Goal: Transaction & Acquisition: Purchase product/service

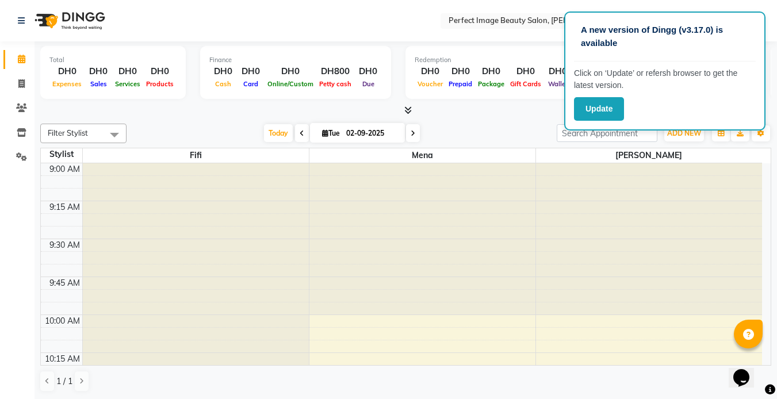
scroll to position [632, 0]
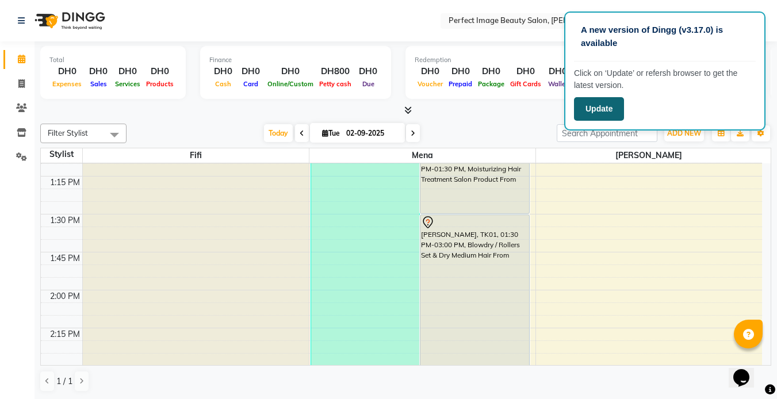
click at [597, 108] on button "Update" at bounding box center [599, 109] width 50 height 24
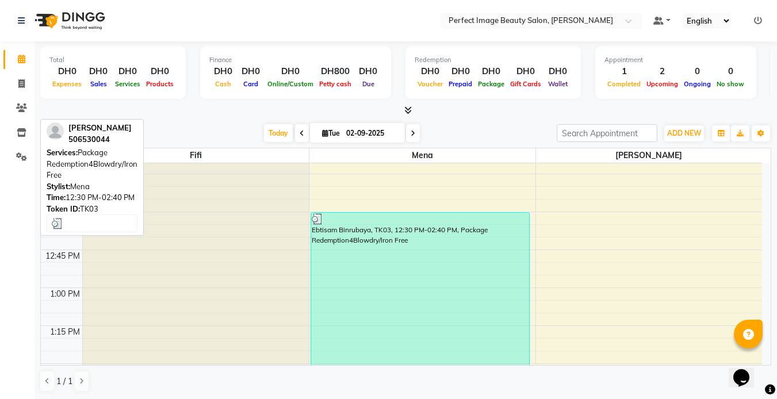
scroll to position [491, 0]
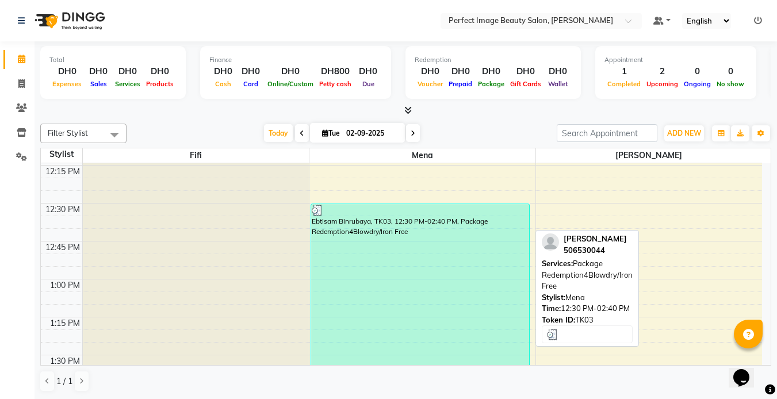
click at [364, 237] on div "Ebtisam Binrubaya, TK03, 12:30 PM-02:40 PM, Package Redemption4Blowdry/Iron Free" at bounding box center [420, 367] width 218 height 327
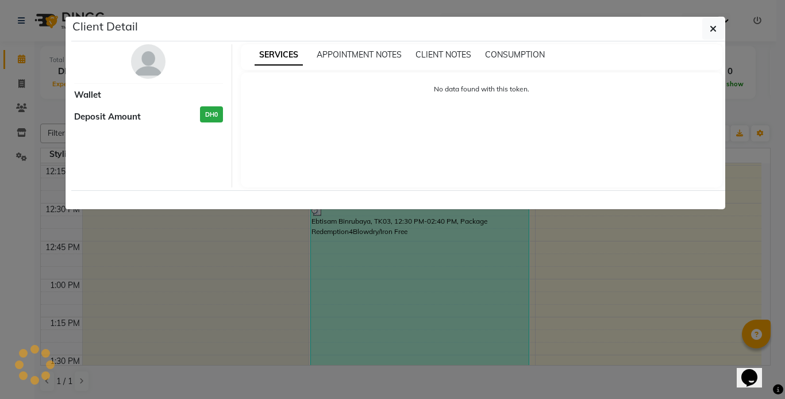
select select "3"
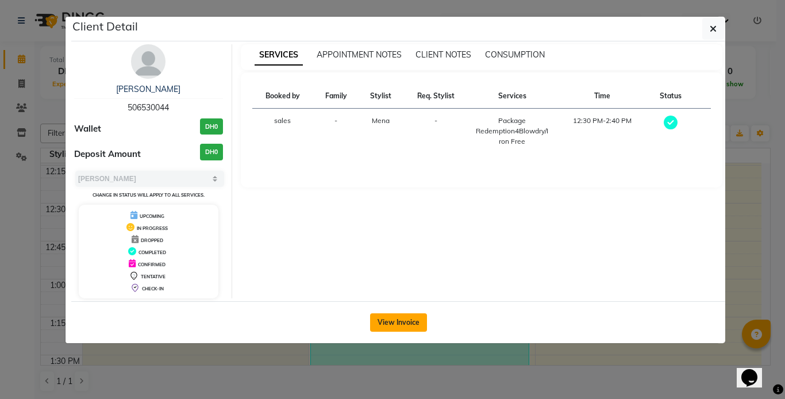
click at [390, 322] on button "View Invoice" at bounding box center [398, 322] width 57 height 18
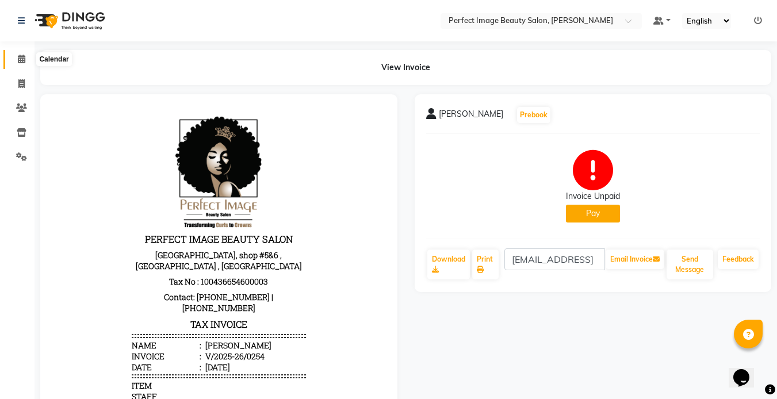
click at [20, 56] on icon at bounding box center [21, 59] width 7 height 9
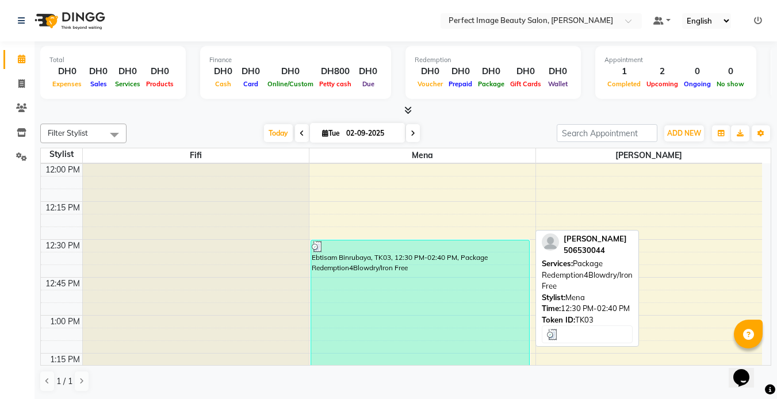
scroll to position [457, 0]
click at [370, 271] on div "Ebtisam Binrubaya, TK03, 12:30 PM-02:40 PM, Package Redemption4Blowdry/Iron Free" at bounding box center [420, 402] width 218 height 327
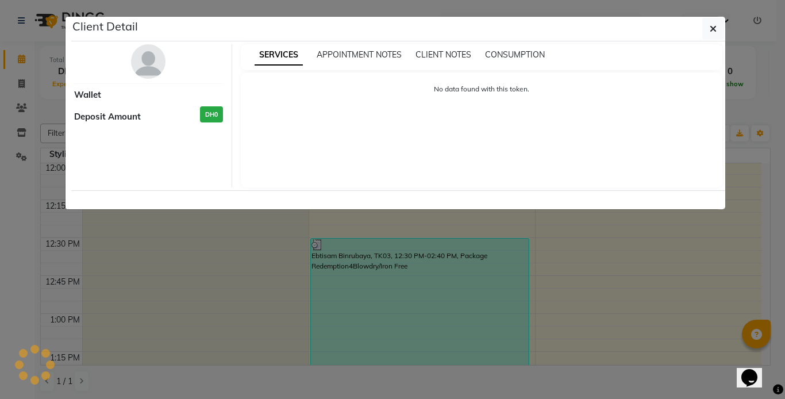
select select "3"
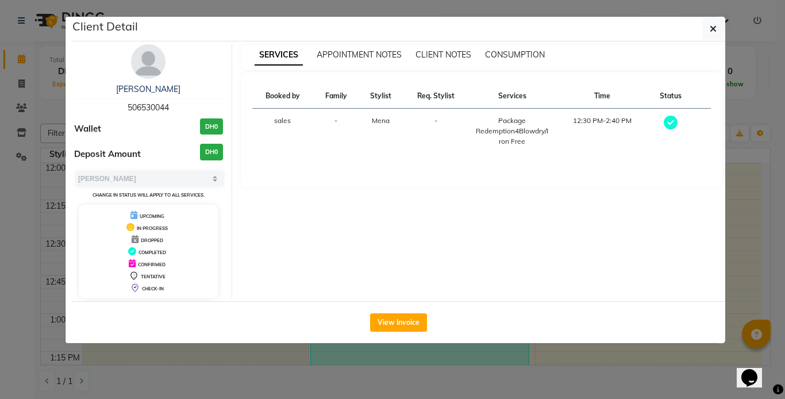
click at [518, 124] on div "Package Redemption4Blowdry/Iron Free" at bounding box center [512, 131] width 74 height 31
click at [509, 134] on div "Package Redemption4Blowdry/Iron Free" at bounding box center [512, 131] width 74 height 31
click at [213, 125] on h3 "DH0" at bounding box center [211, 126] width 23 height 17
click at [359, 55] on span "APPOINTMENT NOTES" at bounding box center [359, 54] width 85 height 10
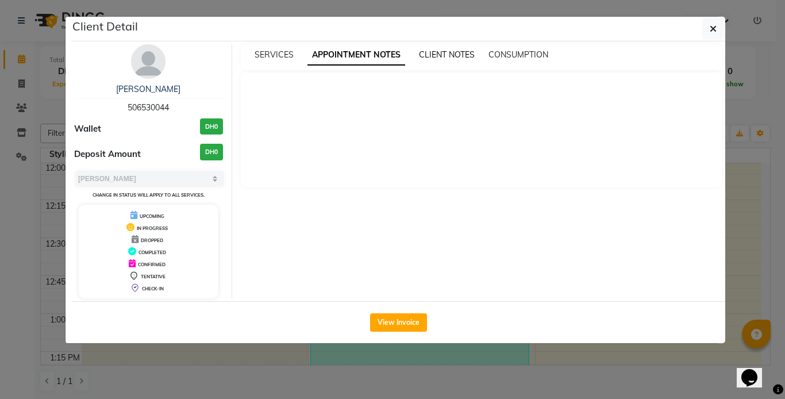
click at [450, 53] on span "CLIENT NOTES" at bounding box center [447, 54] width 56 height 10
click at [508, 57] on span "CONSUMPTION" at bounding box center [518, 54] width 60 height 10
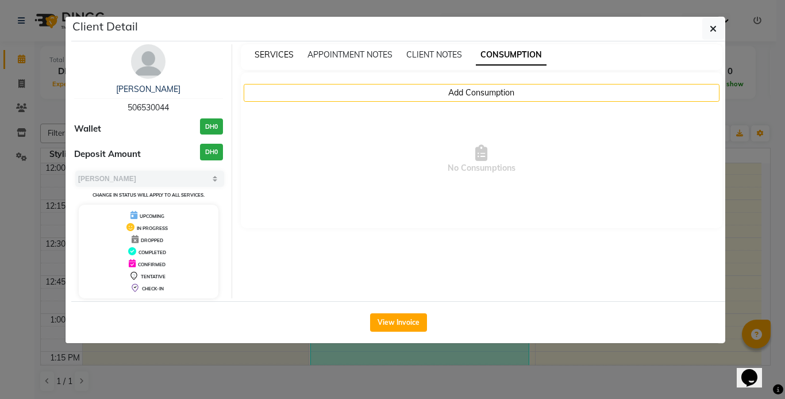
click at [270, 56] on span "SERVICES" at bounding box center [274, 54] width 39 height 10
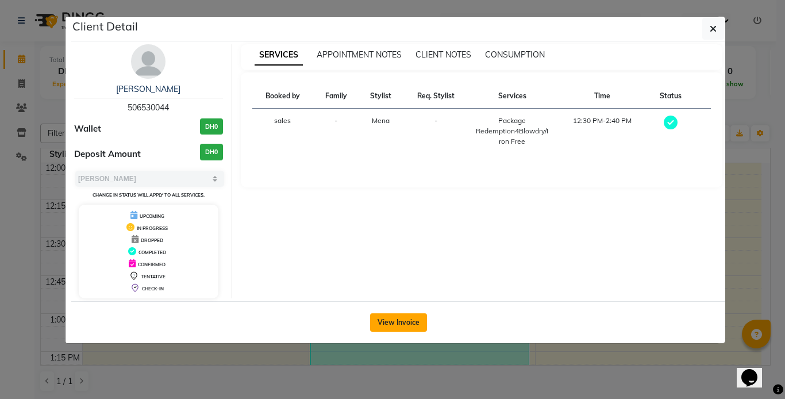
click at [385, 325] on button "View Invoice" at bounding box center [398, 322] width 57 height 18
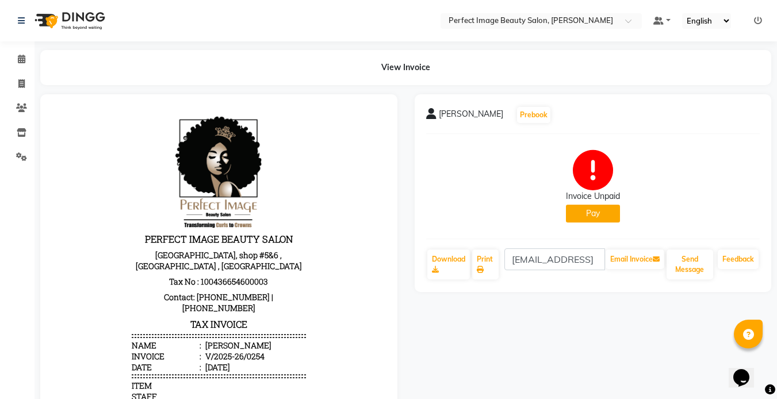
click at [588, 211] on button "Pay" at bounding box center [593, 214] width 54 height 18
select select "1"
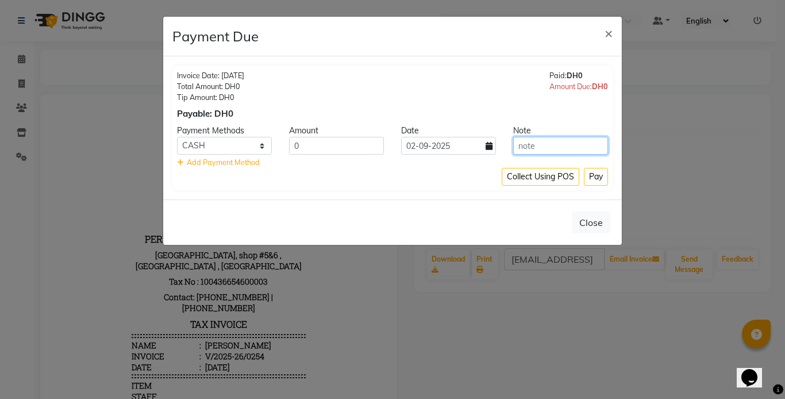
click at [525, 150] on input "text" at bounding box center [560, 146] width 95 height 18
type input "0"
click at [592, 177] on button "Pay" at bounding box center [596, 177] width 24 height 18
click at [523, 142] on input "0" at bounding box center [560, 146] width 95 height 18
type input "0"
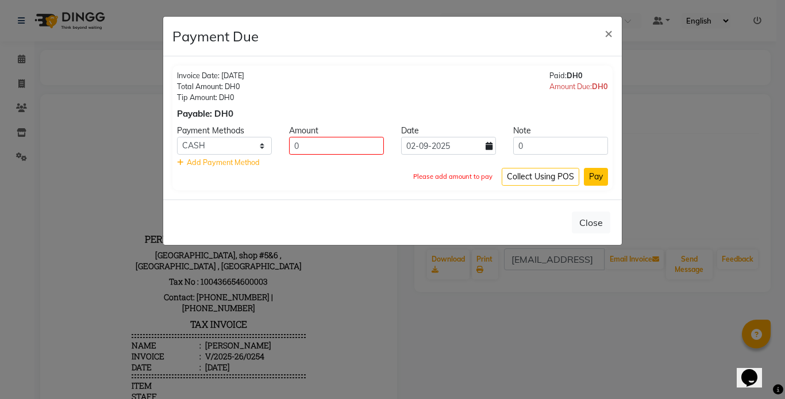
click at [592, 174] on button "Pay" at bounding box center [596, 177] width 24 height 18
click at [304, 147] on input "0" at bounding box center [336, 146] width 95 height 18
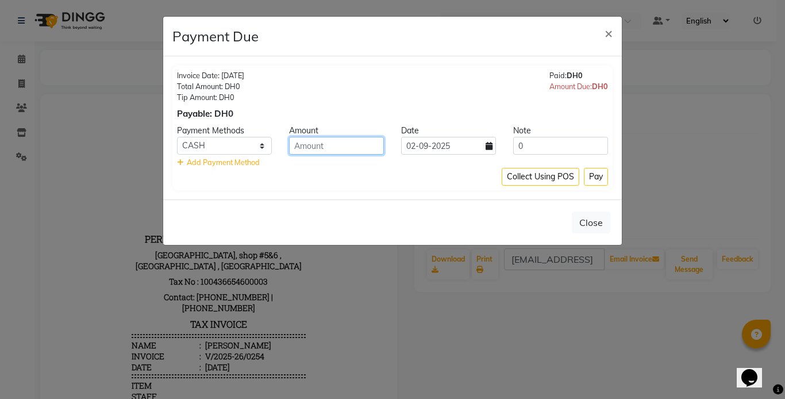
type input "0"
click at [592, 176] on button "Pay" at bounding box center [596, 177] width 24 height 18
click at [585, 87] on div "Amount Due: DH0" at bounding box center [579, 86] width 59 height 11
click at [557, 74] on div "Paid: DH0" at bounding box center [579, 75] width 59 height 11
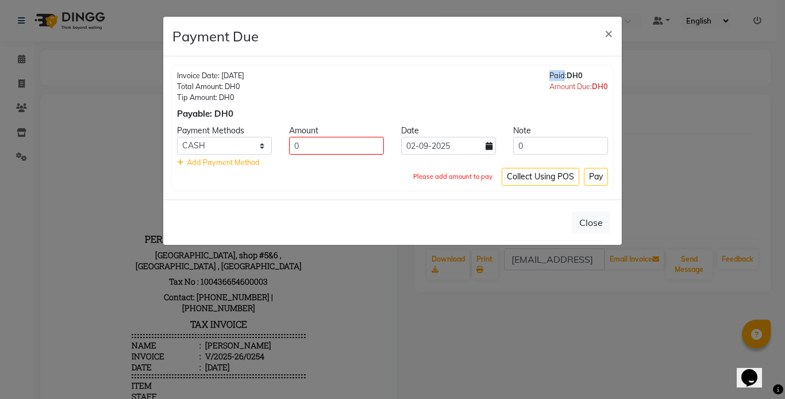
click at [557, 74] on div "Paid: DH0" at bounding box center [579, 75] width 59 height 11
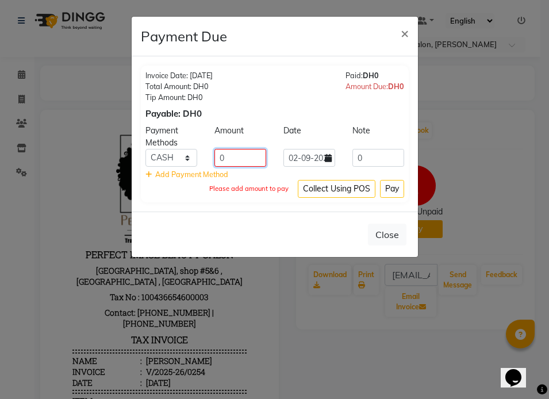
click at [235, 154] on input "0" at bounding box center [240, 158] width 52 height 18
type input "0"
click at [388, 189] on button "Pay" at bounding box center [392, 189] width 24 height 18
click at [403, 32] on span "×" at bounding box center [405, 32] width 8 height 17
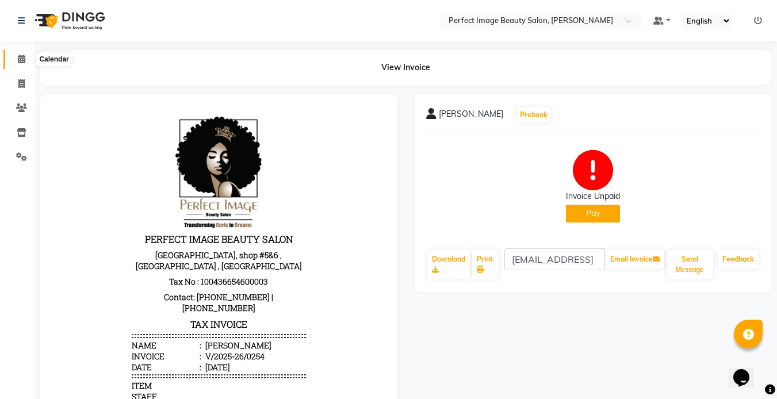
click at [21, 57] on icon at bounding box center [21, 59] width 7 height 9
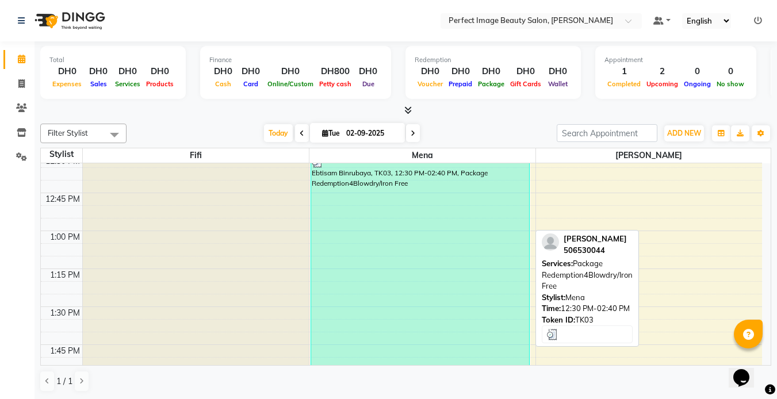
scroll to position [540, 0]
click at [431, 311] on div "Ebtisam Binrubaya, TK03, 12:30 PM-02:40 PM, Package Redemption4Blowdry/Iron Free" at bounding box center [420, 318] width 218 height 327
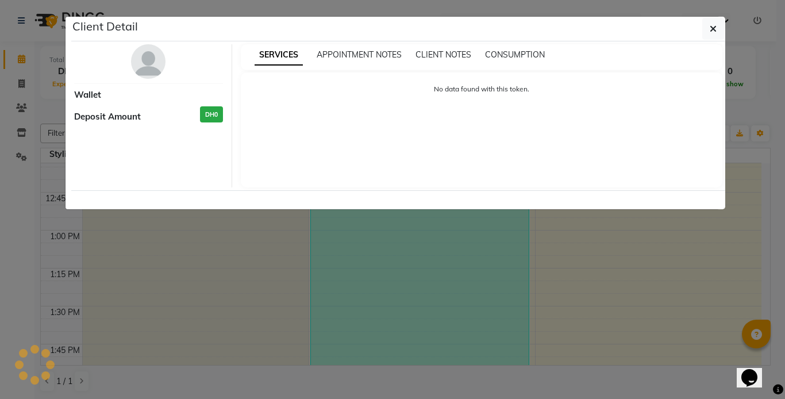
select select "3"
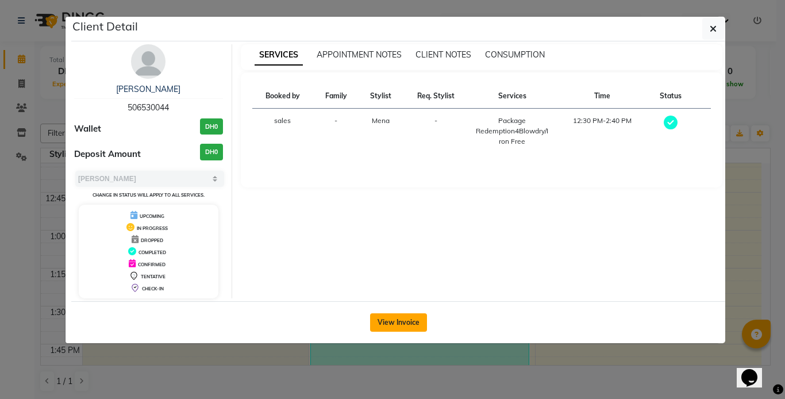
click at [390, 321] on button "View Invoice" at bounding box center [398, 322] width 57 height 18
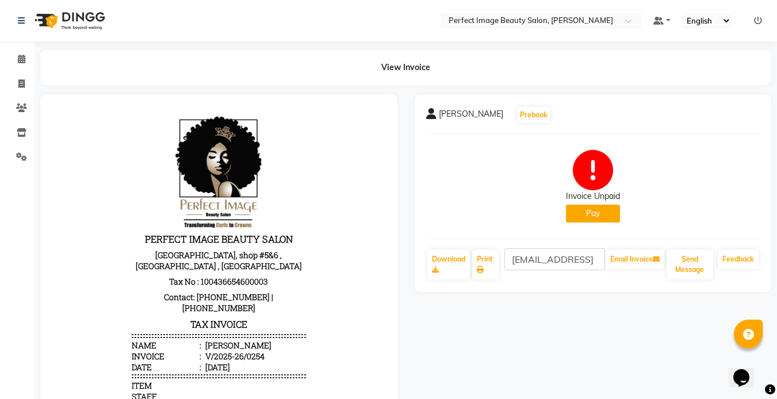
click at [596, 212] on button "Pay" at bounding box center [593, 214] width 54 height 18
select select "1"
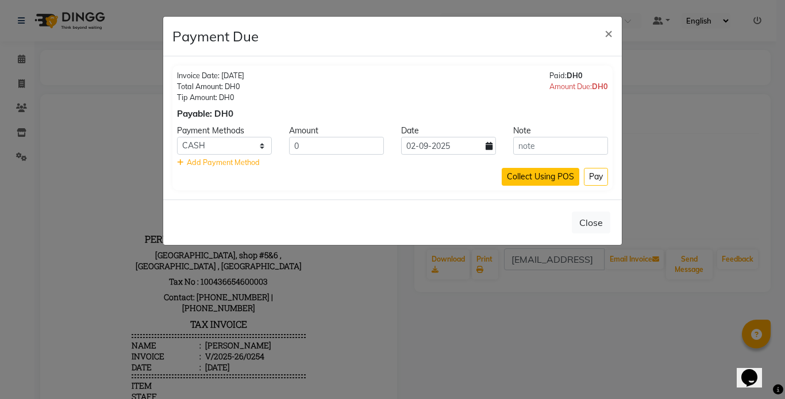
click at [528, 182] on button "Collect Using POS" at bounding box center [541, 177] width 78 height 18
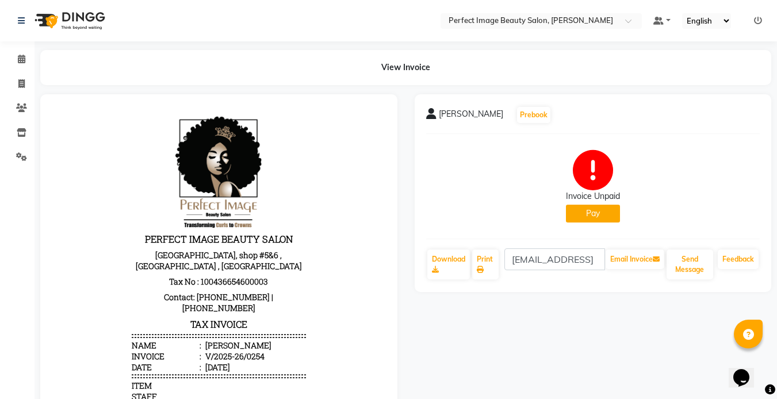
click at [130, 89] on main "View Invoice Ebtisam Binrubaya Prebook Invoice Unpaid Pay Download Print ebtisa…" at bounding box center [405, 286] width 742 height 473
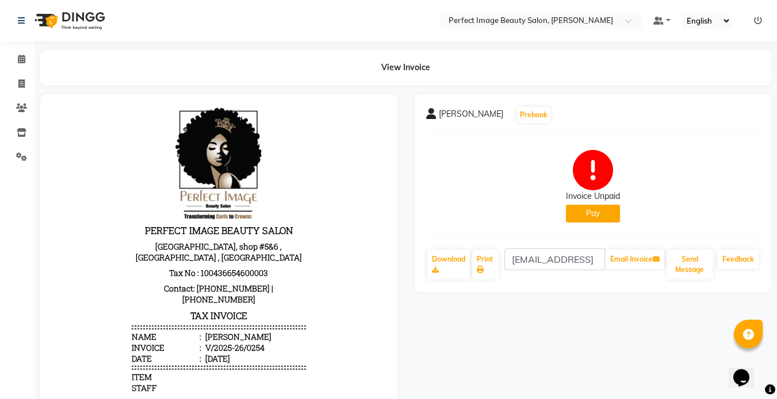
scroll to position [9, 0]
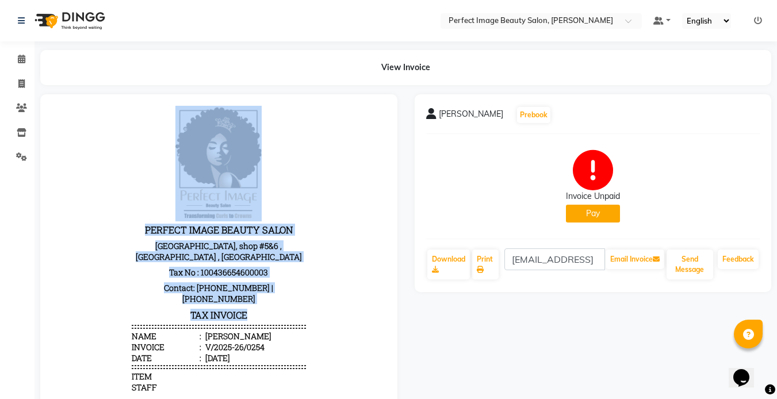
drag, startPoint x: 277, startPoint y: 301, endPoint x: 185, endPoint y: 134, distance: 191.2
click at [185, 134] on header "PERFECT IMAGE BEAUTY SALON Al Wadi Building, shop #5&6 , Dubai , UAE Tax No : 1…" at bounding box center [219, 235] width 174 height 258
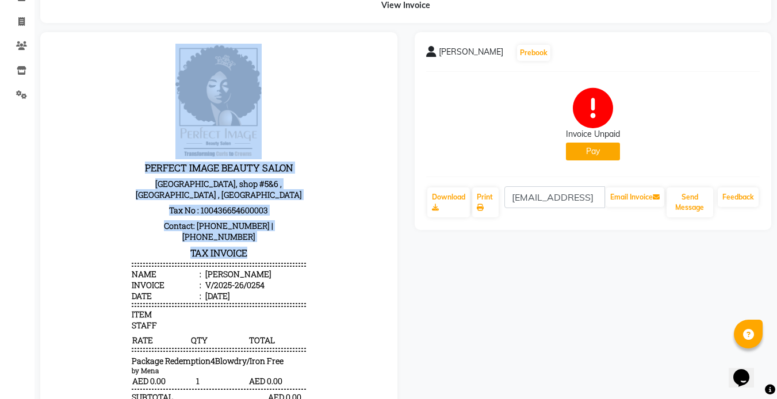
scroll to position [60, 0]
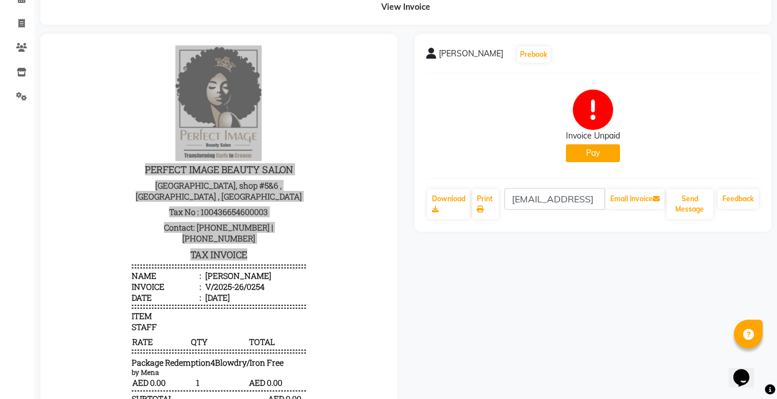
click at [596, 148] on button "Pay" at bounding box center [593, 153] width 54 height 18
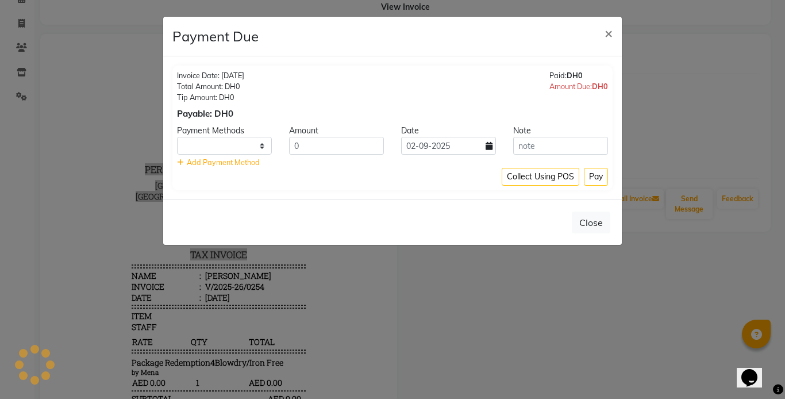
select select "1"
click at [527, 148] on input "text" at bounding box center [560, 146] width 95 height 18
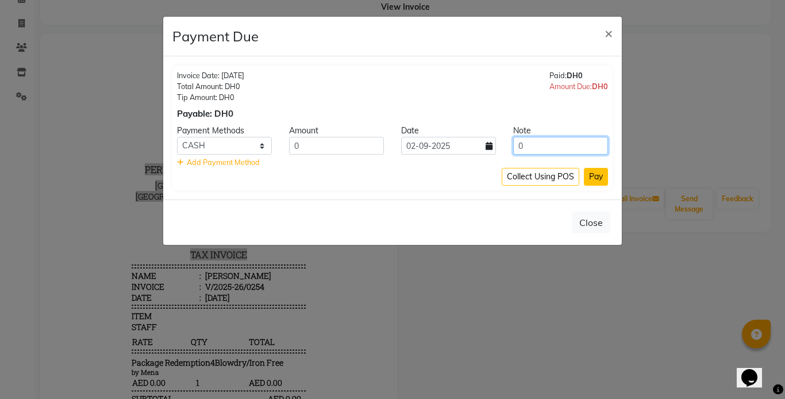
type input "0"
click at [597, 177] on button "Pay" at bounding box center [596, 177] width 24 height 18
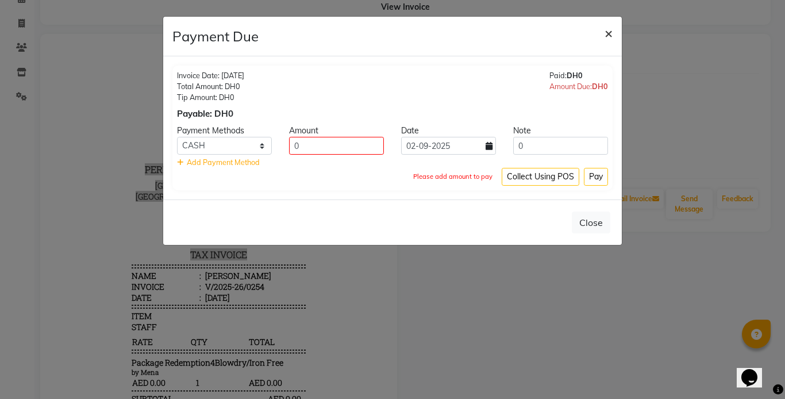
click at [609, 34] on span "×" at bounding box center [609, 32] width 8 height 17
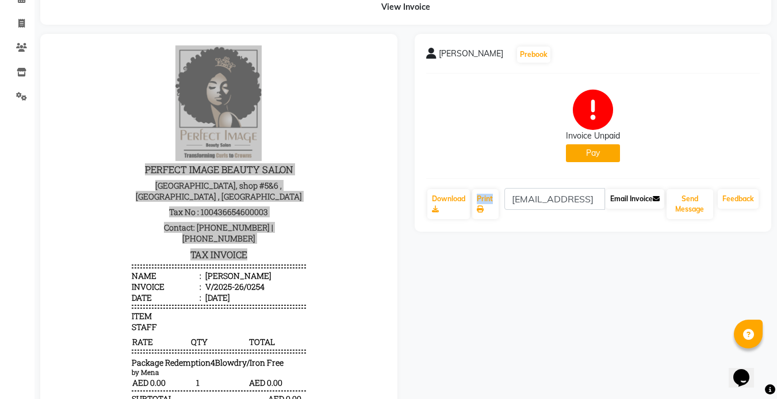
drag, startPoint x: 490, startPoint y: 229, endPoint x: 611, endPoint y: 197, distance: 124.8
click at [611, 197] on div "Ebtisam Binrubaya Prebook Invoice Unpaid Pay Download Print ebtisambinrubaya@gm…" at bounding box center [593, 133] width 357 height 198
drag, startPoint x: 611, startPoint y: 197, endPoint x: 738, endPoint y: 198, distance: 127.1
click at [738, 198] on link "Feedback" at bounding box center [738, 199] width 41 height 20
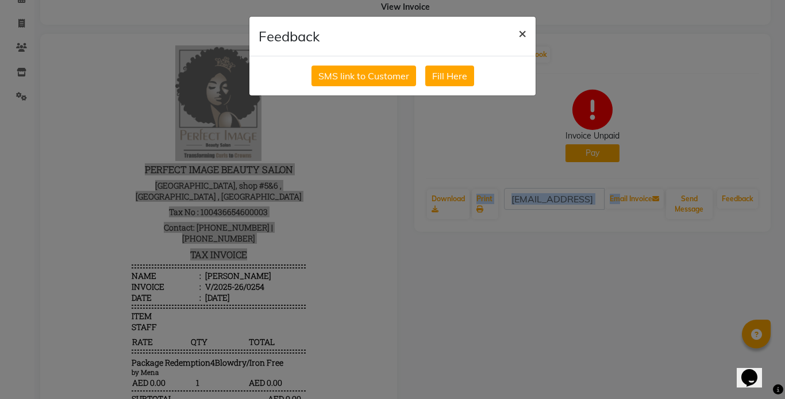
click at [520, 34] on span "×" at bounding box center [523, 32] width 8 height 17
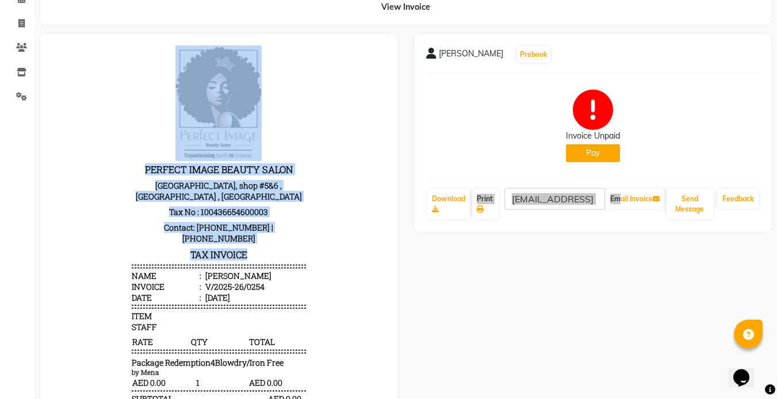
click at [127, 83] on div "PERFECT IMAGE BEAUTY SALON Al Wadi Building, shop #5&6 , Dubai , UAE Tax No : 1…" at bounding box center [218, 244] width 183 height 406
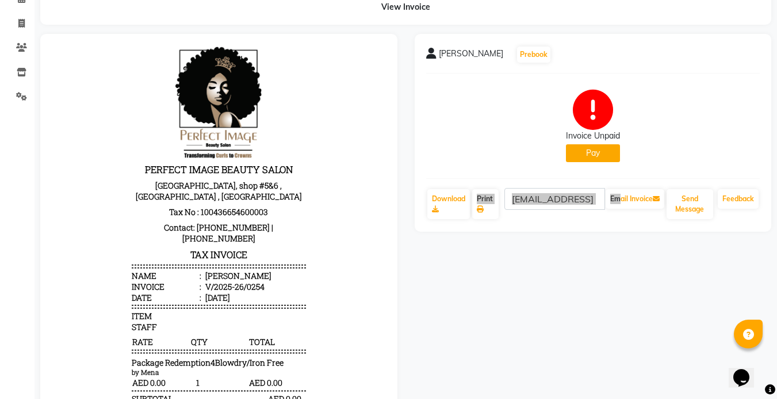
scroll to position [132, 0]
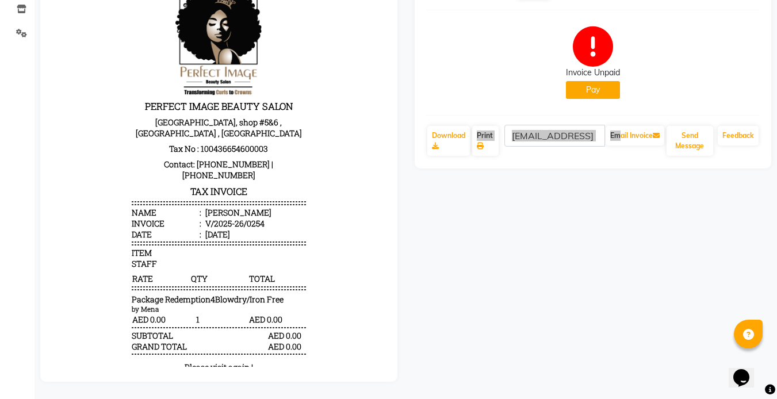
click at [154, 294] on span "Package Redemption4Blowdry/Iron Free" at bounding box center [208, 299] width 152 height 11
click at [211, 362] on p "Please visit again !" at bounding box center [219, 367] width 174 height 11
click at [246, 362] on p "Please visit again !" at bounding box center [219, 367] width 174 height 11
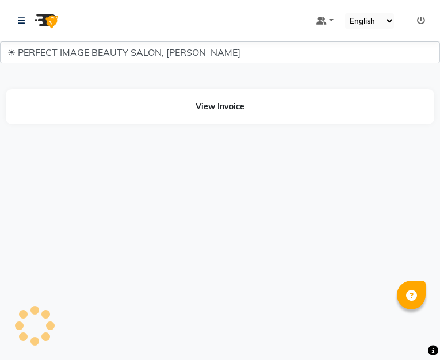
select select "1"
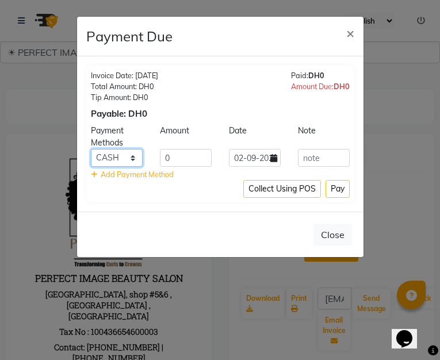
click at [132, 163] on select "ONLINE CASH CARD" at bounding box center [117, 158] width 52 height 18
click at [347, 34] on span "×" at bounding box center [350, 32] width 8 height 17
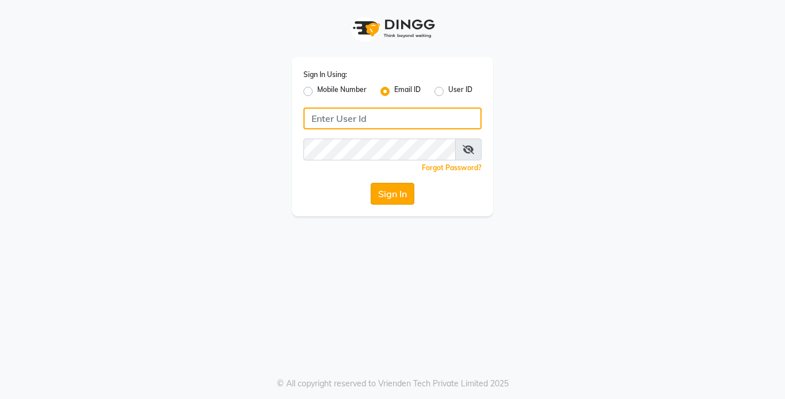
type input "[EMAIL_ADDRESS][DOMAIN_NAME]"
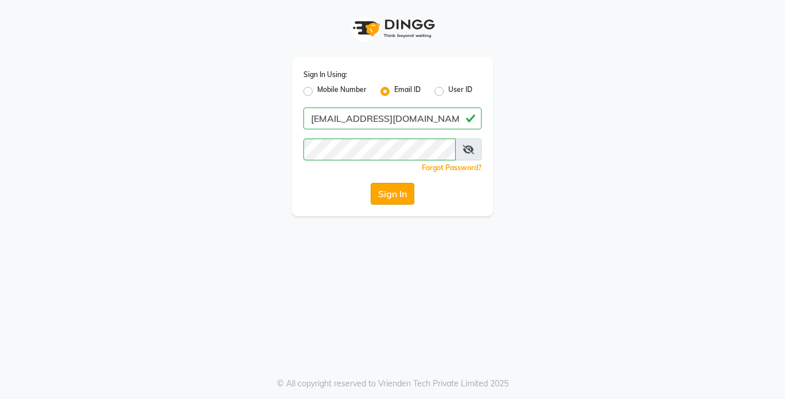
click at [405, 199] on button "Sign In" at bounding box center [393, 194] width 44 height 22
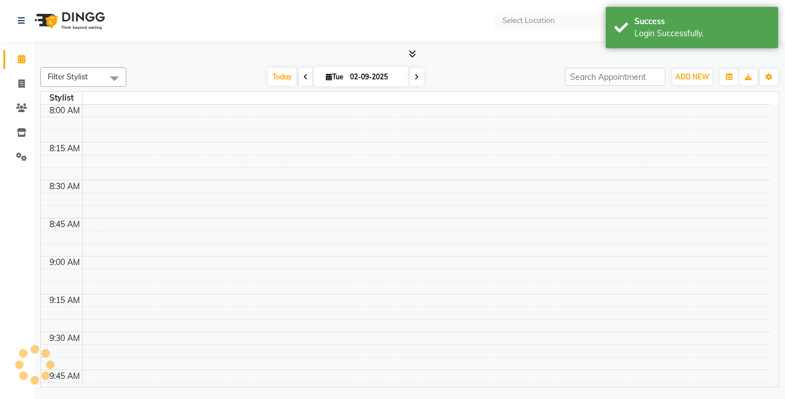
select select "en"
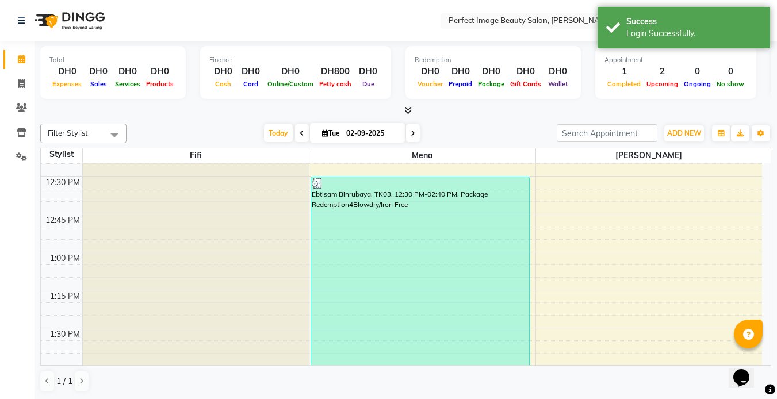
scroll to position [519, 0]
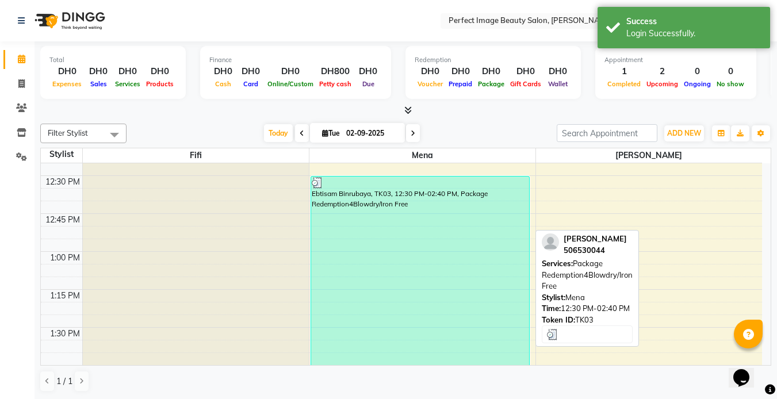
click at [392, 266] on div "Ebtisam Binrubaya, TK03, 12:30 PM-02:40 PM, Package Redemption4Blowdry/Iron Free" at bounding box center [420, 340] width 218 height 327
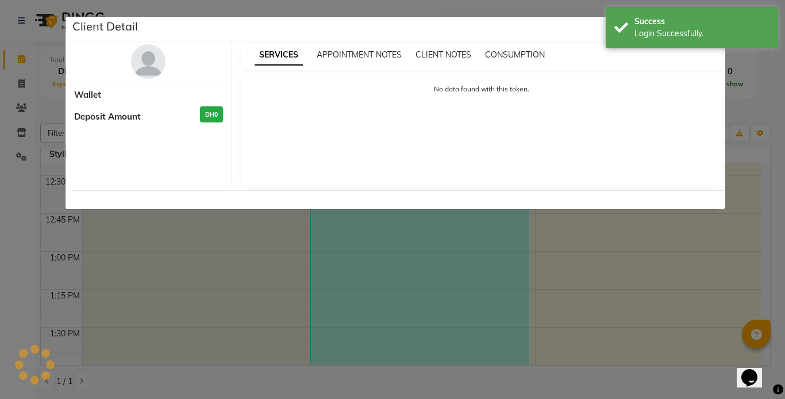
select select "3"
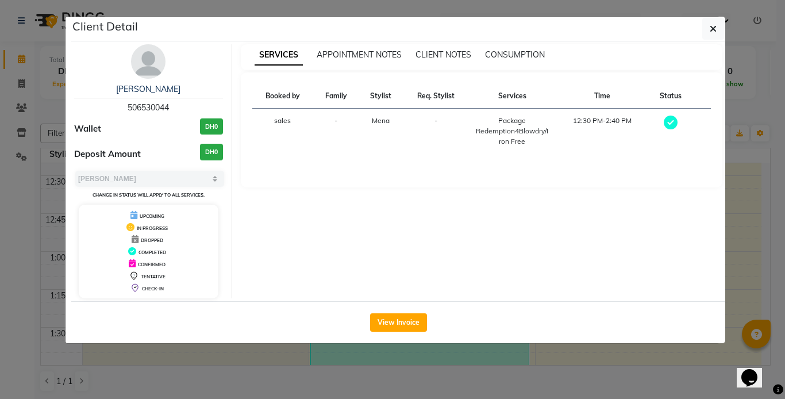
click at [477, 370] on ngb-modal-window "Client Detail Ebtisam Binrubaya 506530044 Wallet DH0 Deposit Amount DH0 Select …" at bounding box center [392, 199] width 785 height 399
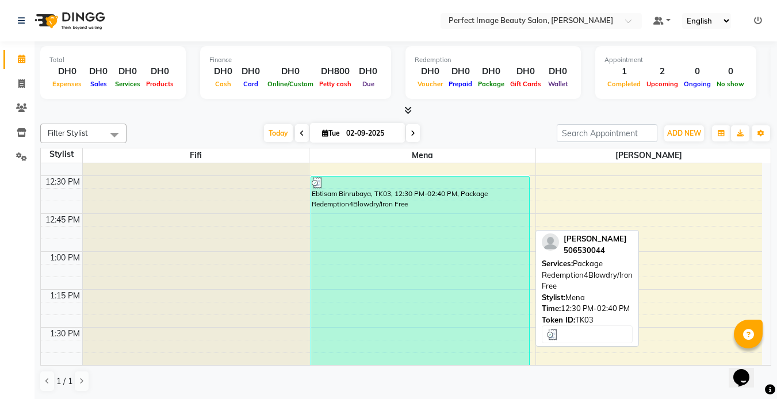
click at [365, 204] on div "Ebtisam Binrubaya, TK03, 12:30 PM-02:40 PM, Package Redemption4Blowdry/Iron Free" at bounding box center [420, 340] width 218 height 327
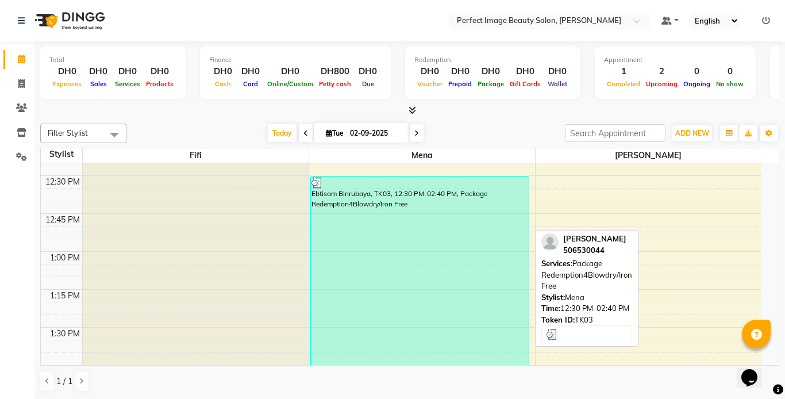
select select "3"
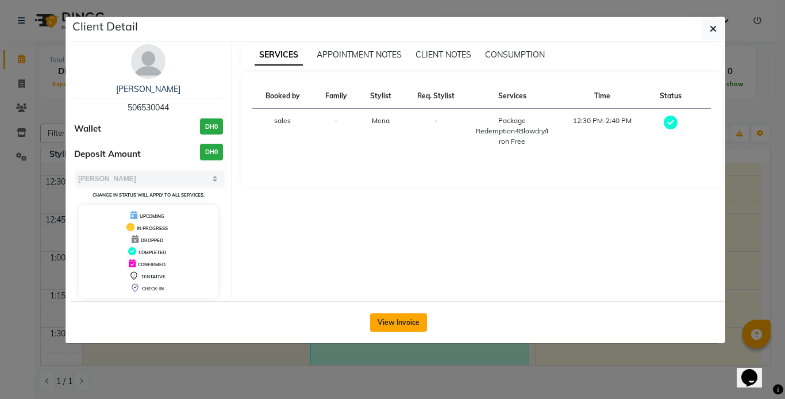
click at [397, 324] on button "View Invoice" at bounding box center [398, 322] width 57 height 18
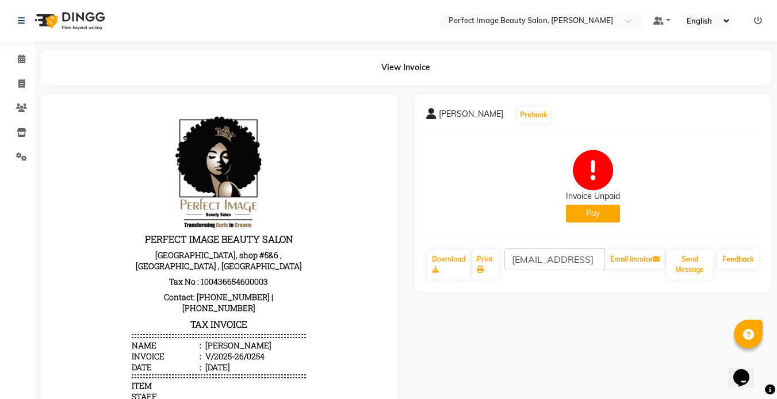
click at [595, 173] on icon at bounding box center [593, 170] width 40 height 40
click at [595, 174] on icon at bounding box center [593, 170] width 40 height 40
click at [593, 209] on button "Pay" at bounding box center [593, 214] width 54 height 18
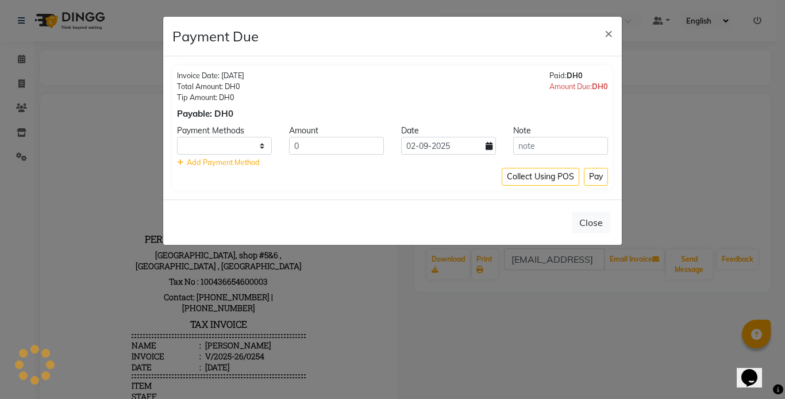
select select "1"
click at [312, 152] on input "0" at bounding box center [336, 146] width 95 height 18
type input "0"
click at [520, 147] on input "text" at bounding box center [560, 146] width 95 height 18
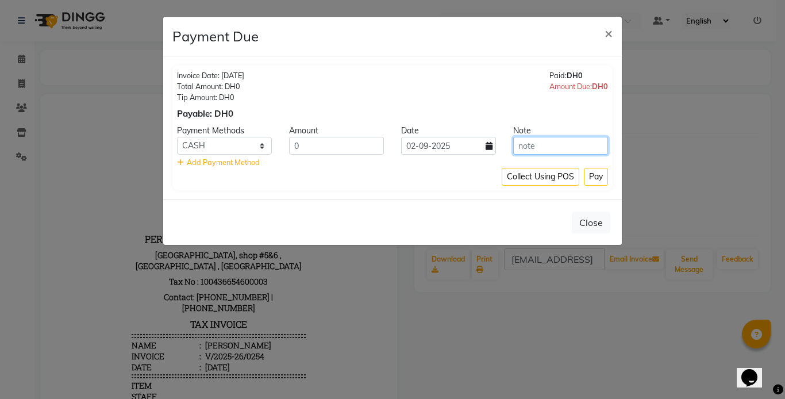
type input "0"
click at [596, 181] on button "Pay" at bounding box center [596, 177] width 24 height 18
click at [534, 145] on input "0" at bounding box center [560, 146] width 95 height 18
click at [523, 296] on ngb-modal-window "Payment Due × Invoice Date: [DATE] Total Amount: DH0 Tip Amount: DH0 Payable: D…" at bounding box center [392, 199] width 785 height 399
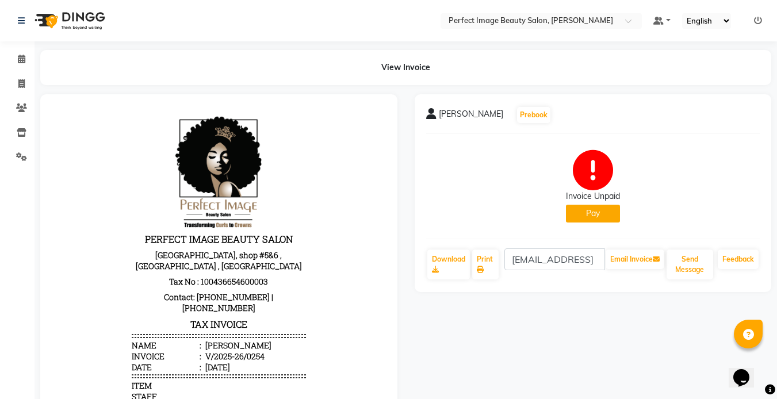
click at [574, 212] on button "Pay" at bounding box center [593, 214] width 54 height 18
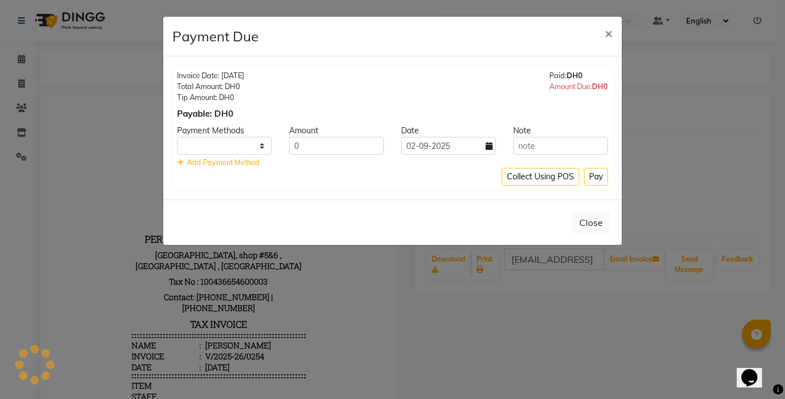
select select "1"
click at [366, 151] on input "0" at bounding box center [336, 146] width 95 height 18
type input "0"
click at [229, 164] on span "Add Payment Method" at bounding box center [223, 162] width 73 height 9
select select "1"
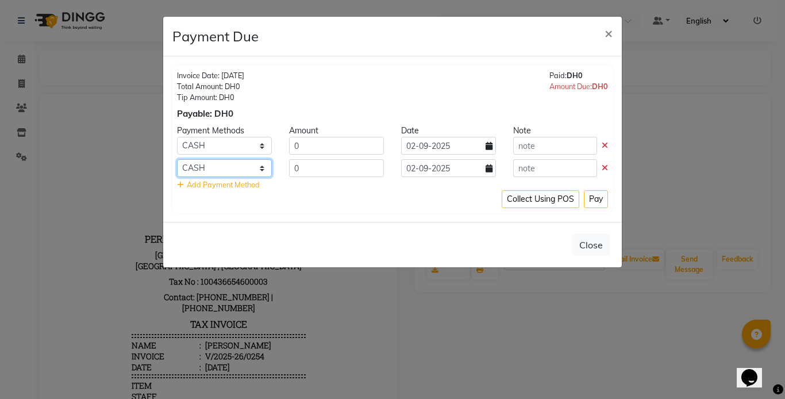
click at [231, 167] on select "ONLINE CASH CARD" at bounding box center [224, 168] width 95 height 18
click at [342, 209] on div "Invoice Date: [DATE] Total Amount: DH0 Tip Amount: DH0 Payable: DH0 Paid: DH0 A…" at bounding box center [392, 139] width 440 height 147
click at [580, 243] on button "Close" at bounding box center [591, 245] width 39 height 22
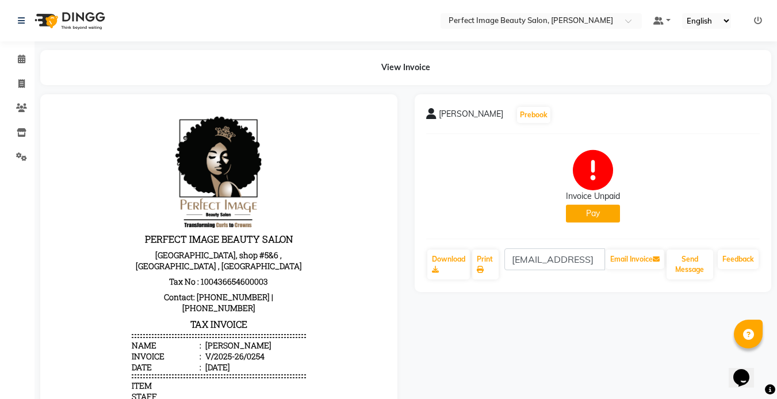
click at [144, 22] on nav "Select Location × Perfect Image Beauty Salon, [PERSON_NAME] Default Panel My Pa…" at bounding box center [388, 20] width 777 height 41
click at [580, 212] on button "Pay" at bounding box center [593, 214] width 54 height 18
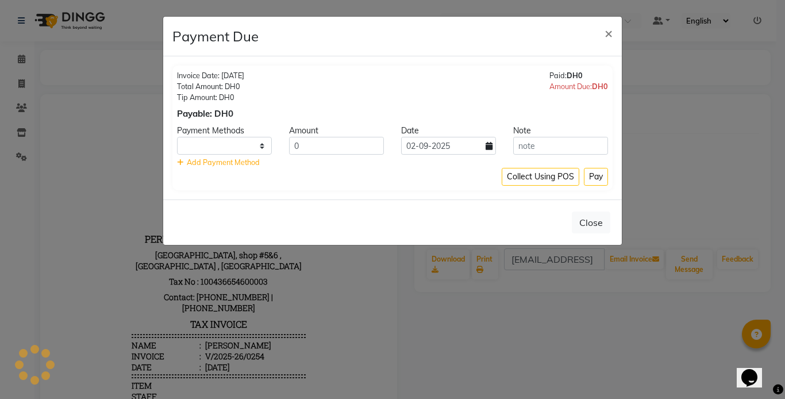
select select "1"
click at [305, 144] on input "0" at bounding box center [336, 146] width 95 height 18
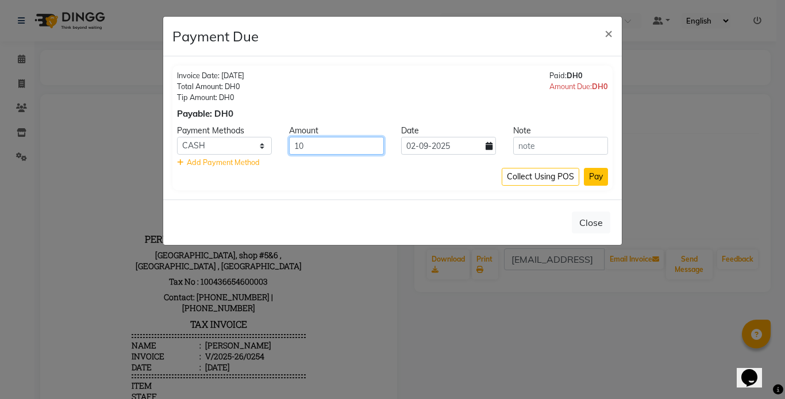
type input "10"
click at [596, 175] on button "Pay" at bounding box center [596, 177] width 24 height 18
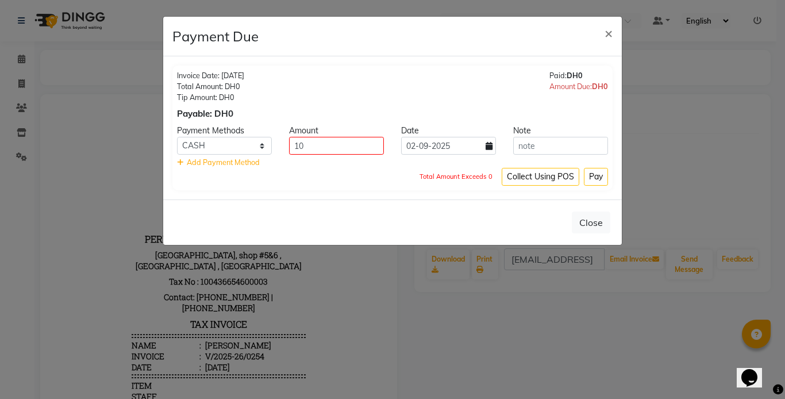
click at [292, 189] on div "Invoice Date: [DATE] Total Amount: DH0 Tip Amount: DH0 Payable: DH0 Paid: DH0 A…" at bounding box center [392, 128] width 440 height 125
click at [304, 143] on input "10" at bounding box center [336, 146] width 95 height 18
type input "1"
type input "0"
click at [262, 148] on select "ONLINE CASH CARD" at bounding box center [224, 146] width 95 height 18
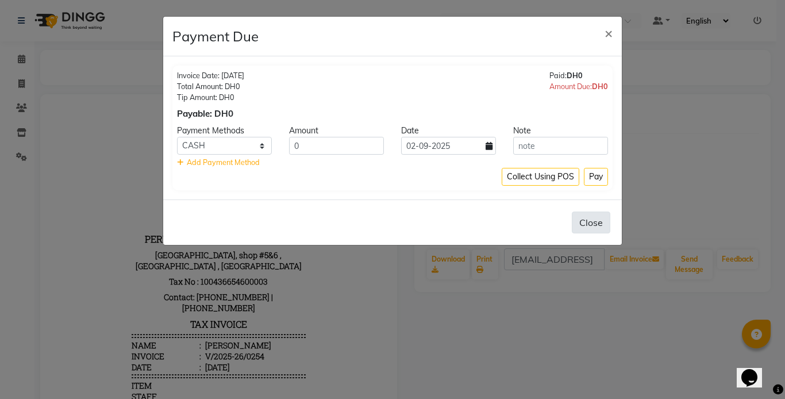
click at [590, 224] on button "Close" at bounding box center [591, 223] width 39 height 22
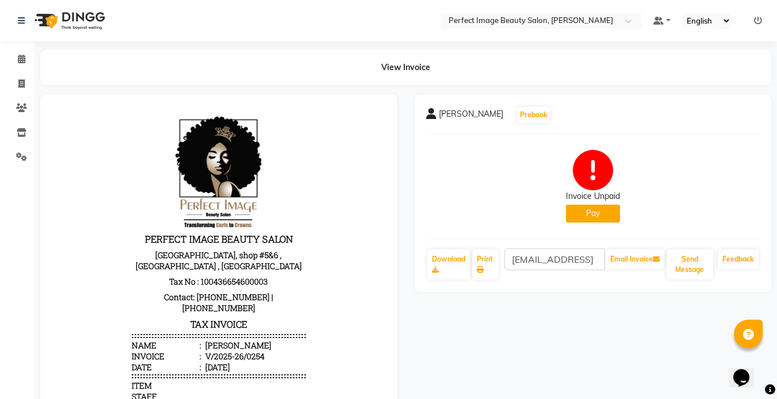
click at [590, 197] on div "Invoice Unpaid" at bounding box center [593, 196] width 54 height 12
drag, startPoint x: 590, startPoint y: 197, endPoint x: 579, endPoint y: 199, distance: 11.2
click at [579, 199] on div "Invoice Unpaid" at bounding box center [593, 196] width 54 height 12
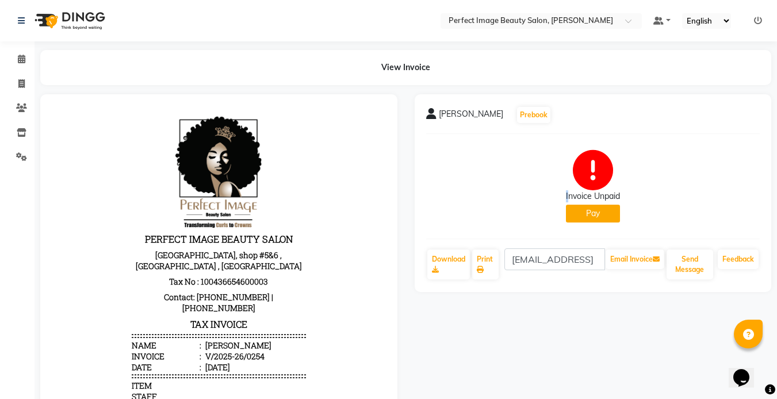
click at [579, 199] on div "Invoice Unpaid" at bounding box center [593, 196] width 54 height 12
click at [588, 191] on div "Invoice Unpaid" at bounding box center [593, 196] width 54 height 12
click at [607, 194] on div "Invoice Unpaid" at bounding box center [593, 196] width 54 height 12
drag, startPoint x: 607, startPoint y: 194, endPoint x: 517, endPoint y: 193, distance: 89.1
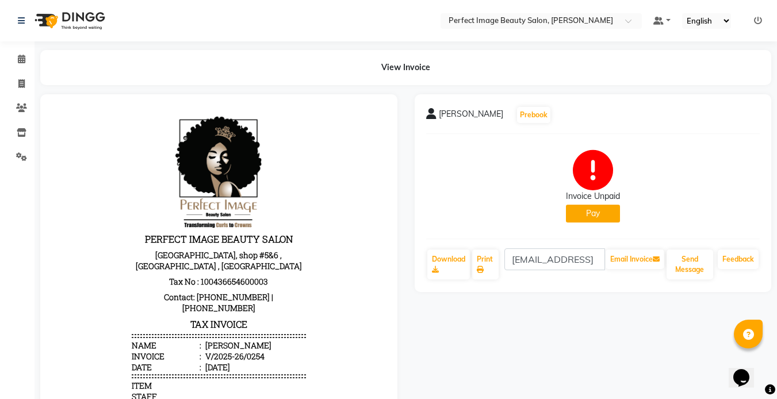
click at [517, 193] on div "Invoice Unpaid Pay" at bounding box center [593, 186] width 334 height 86
click at [427, 111] on icon at bounding box center [431, 113] width 10 height 11
click at [25, 59] on icon at bounding box center [21, 59] width 7 height 9
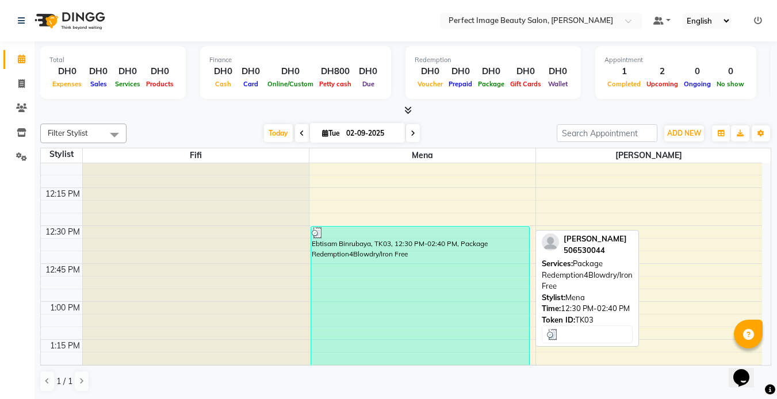
scroll to position [469, 0]
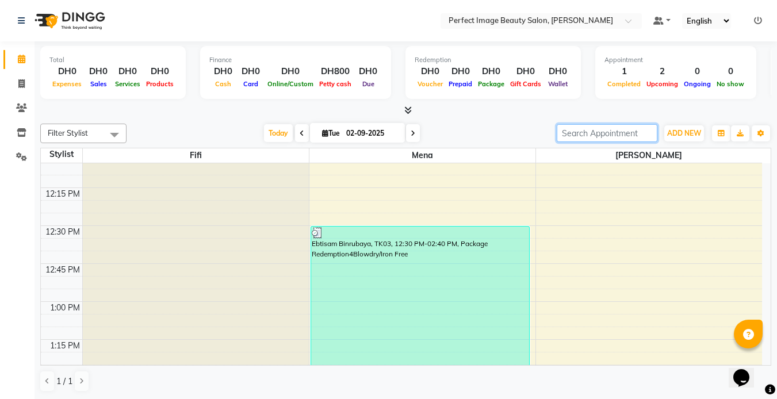
click at [585, 133] on input "search" at bounding box center [607, 133] width 101 height 18
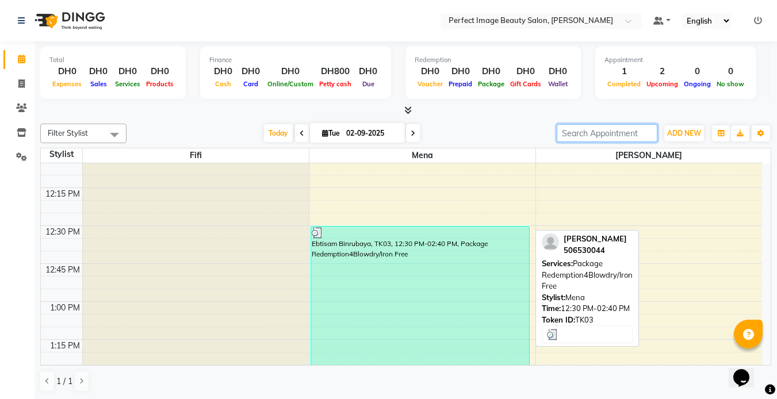
drag, startPoint x: 503, startPoint y: 264, endPoint x: 499, endPoint y: 254, distance: 10.9
click at [499, 254] on div "Ebtisam Binrubaya, TK03, 12:30 PM-02:40 PM, Package Redemption4Blowdry/Iron Free" at bounding box center [420, 390] width 218 height 327
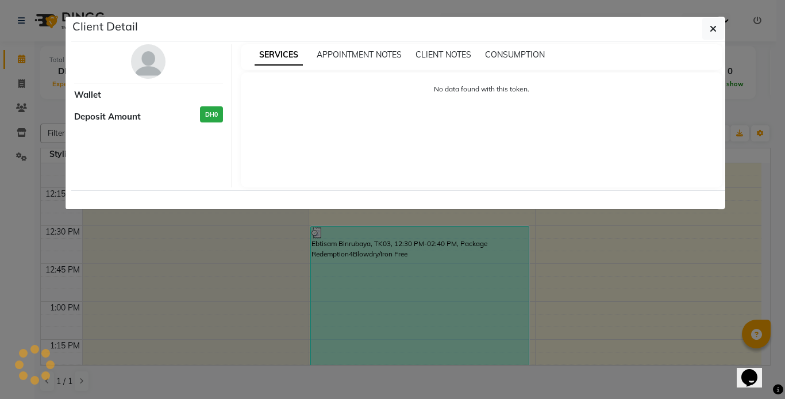
select select "3"
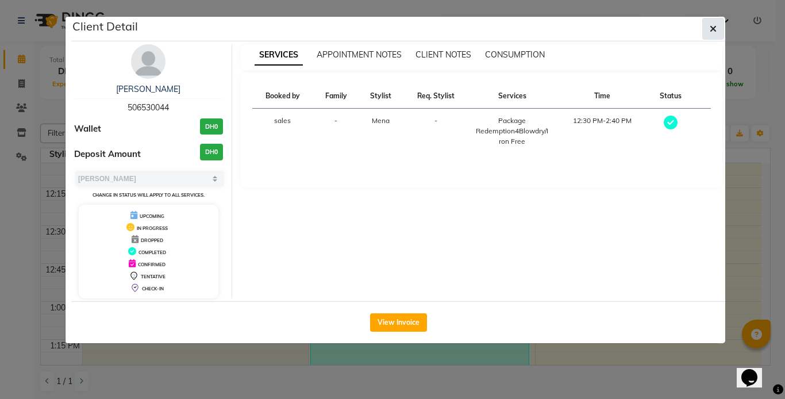
click at [715, 24] on icon "button" at bounding box center [713, 28] width 7 height 9
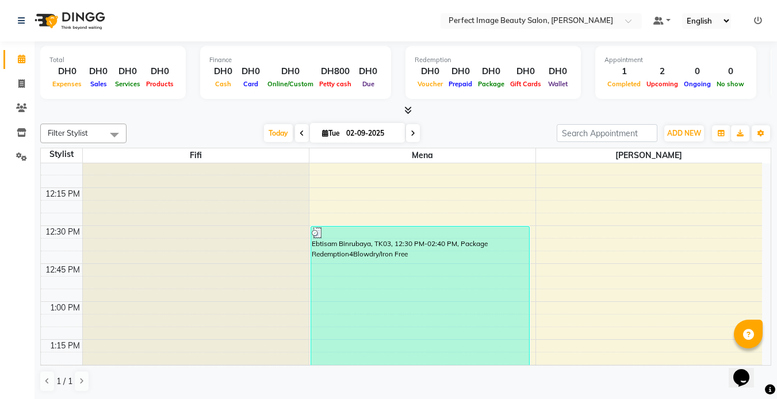
click at [167, 18] on nav "Select Location × Perfect Image Beauty Salon, [PERSON_NAME] Default Panel My Pa…" at bounding box center [388, 20] width 777 height 41
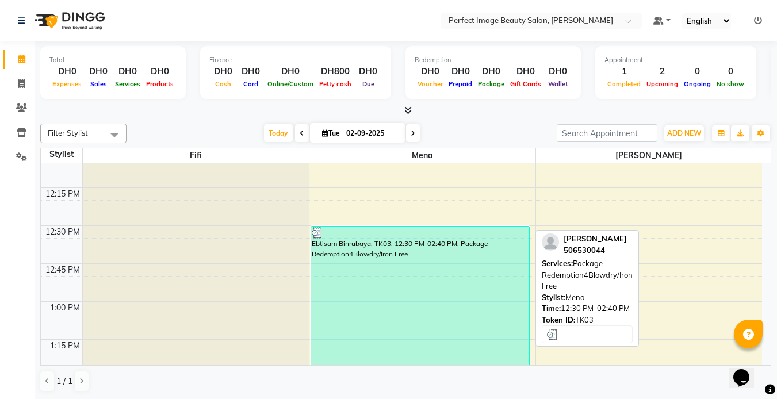
drag, startPoint x: 391, startPoint y: 308, endPoint x: 394, endPoint y: 302, distance: 6.4
click at [394, 302] on div "Ebtisam Binrubaya, TK03, 12:30 PM-02:40 PM, Package Redemption4Blowdry/Iron Free" at bounding box center [420, 390] width 218 height 327
select select "3"
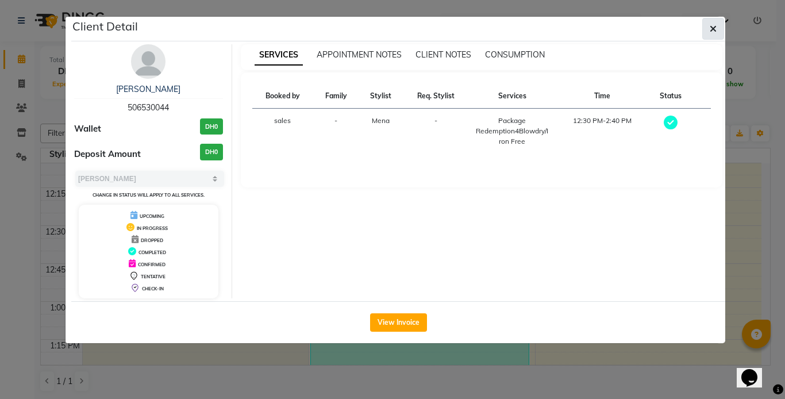
drag, startPoint x: 395, startPoint y: 304, endPoint x: 715, endPoint y: 28, distance: 422.3
click at [715, 28] on icon "button" at bounding box center [713, 28] width 7 height 9
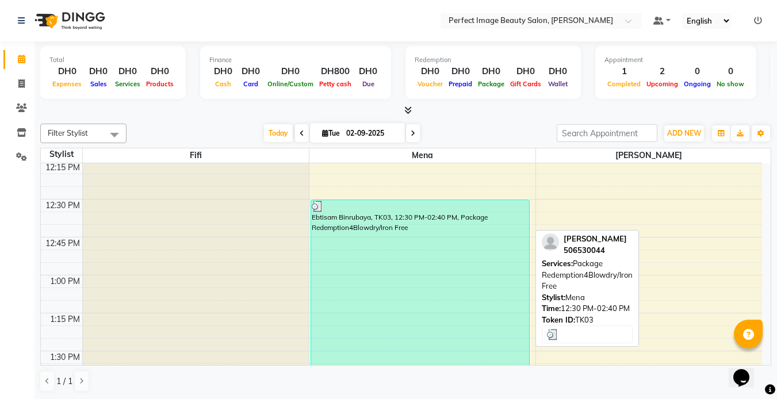
scroll to position [496, 0]
click at [497, 269] on div "Ebtisam Binrubaya, TK03, 12:30 PM-02:40 PM, Package Redemption4Blowdry/Iron Free" at bounding box center [420, 363] width 218 height 327
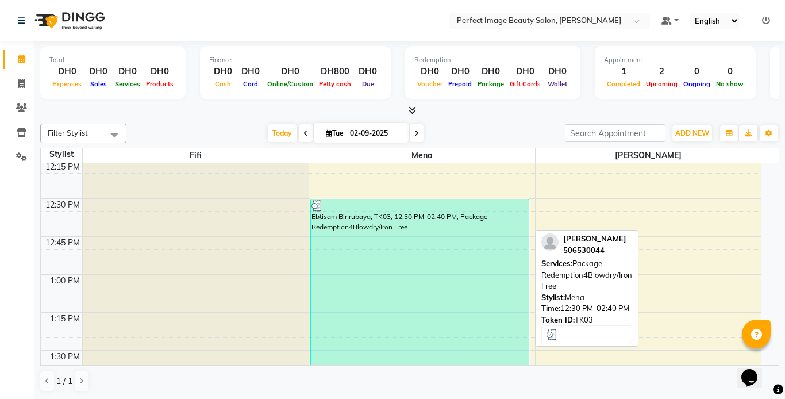
select select "3"
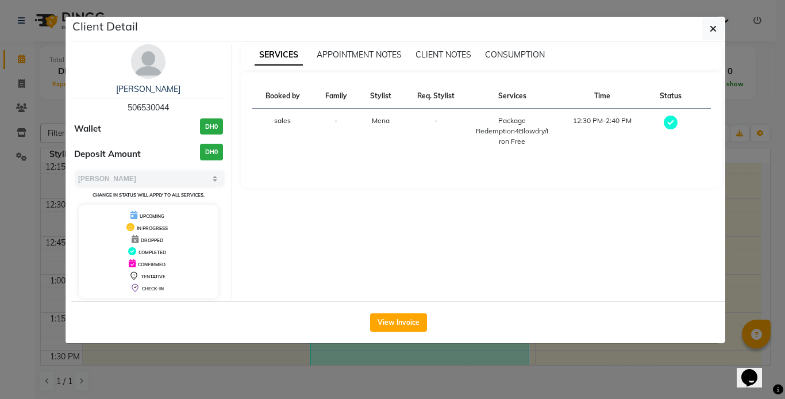
click at [497, 269] on div "SERVICES APPOINTMENT NOTES CLIENT NOTES CONSUMPTION Booked by Family Stylist Re…" at bounding box center [482, 171] width 500 height 254
click at [712, 28] on icon "button" at bounding box center [713, 28] width 7 height 9
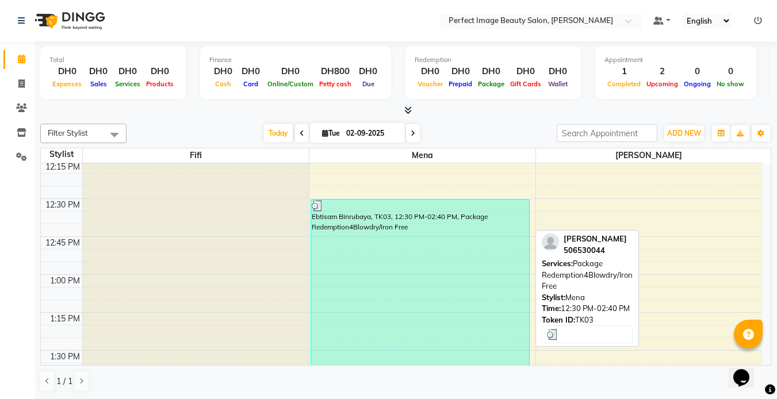
click at [450, 248] on div "Ebtisam Binrubaya, TK03, 12:30 PM-02:40 PM, Package Redemption4Blowdry/Iron Free" at bounding box center [420, 363] width 218 height 327
select select "3"
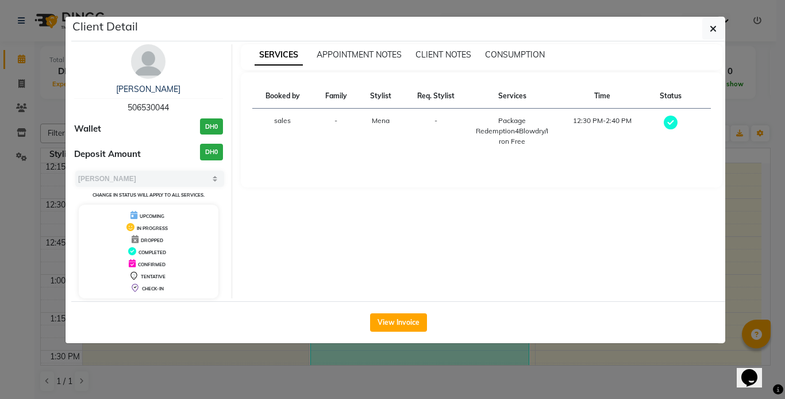
click at [673, 121] on icon at bounding box center [671, 123] width 14 height 14
click at [153, 252] on span "COMPLETED" at bounding box center [153, 253] width 28 height 6
click at [711, 29] on icon "button" at bounding box center [713, 28] width 7 height 9
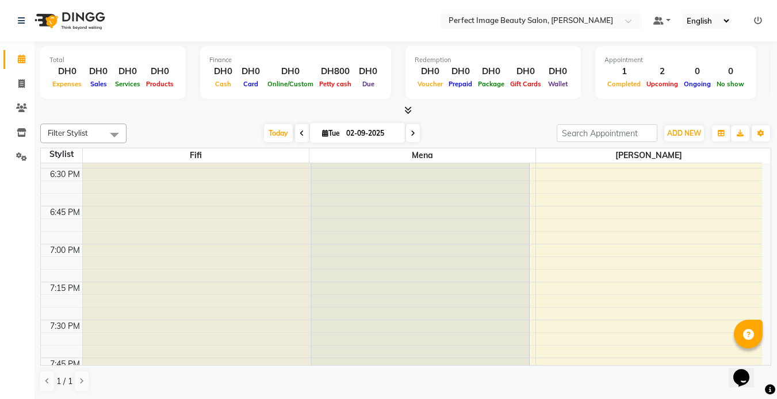
scroll to position [1452, 0]
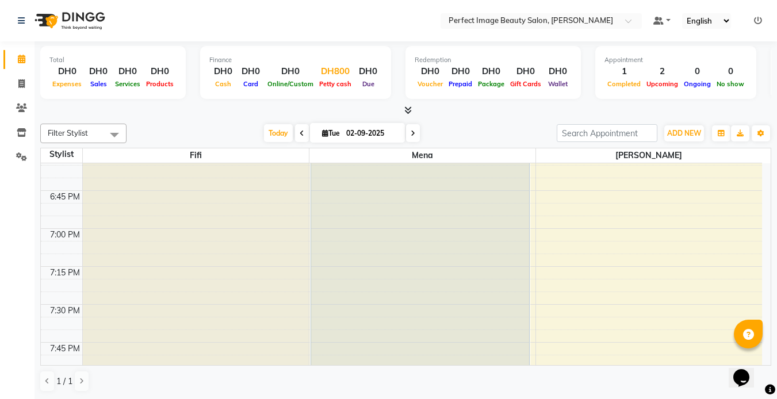
click at [327, 83] on span "Petty cash" at bounding box center [335, 84] width 38 height 8
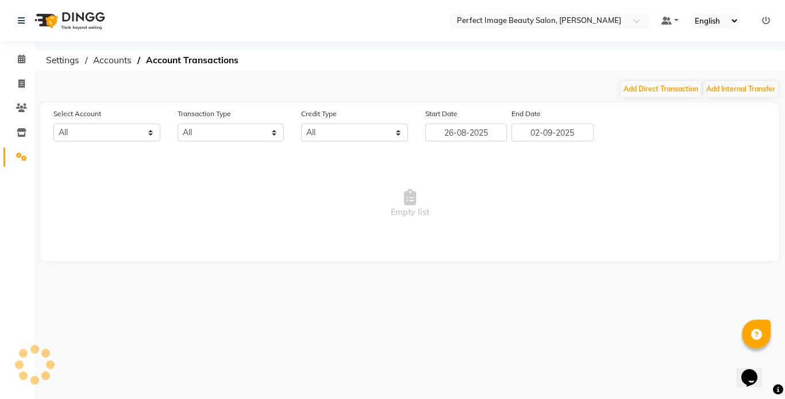
select select "7776"
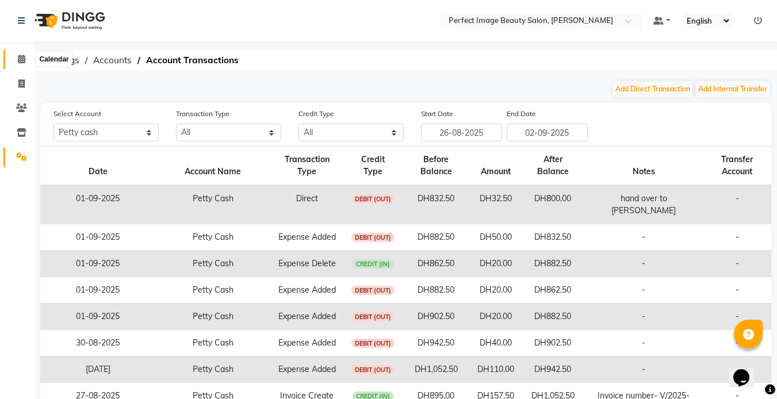
click at [21, 58] on icon at bounding box center [21, 59] width 7 height 9
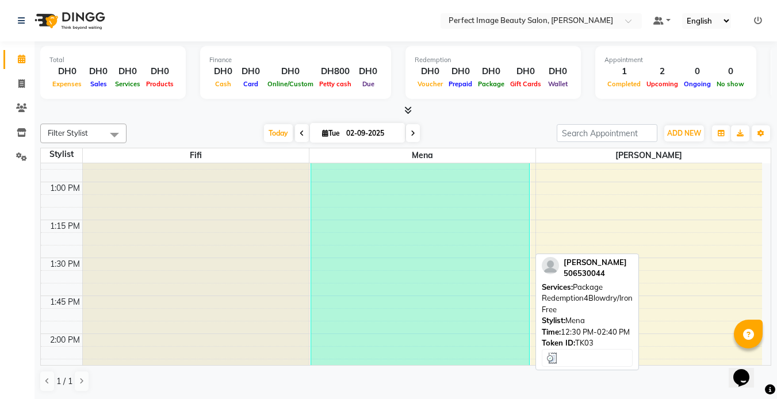
scroll to position [588, 0]
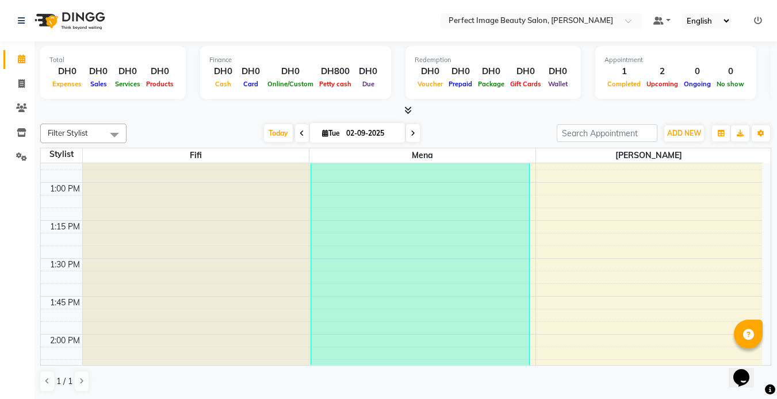
click at [191, 25] on nav "Select Location × Perfect Image Beauty Salon, [PERSON_NAME] Default Panel My Pa…" at bounding box center [388, 20] width 777 height 41
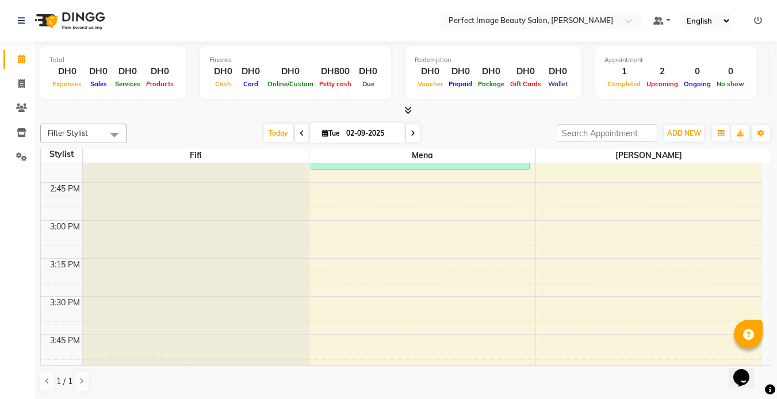
scroll to position [846, 0]
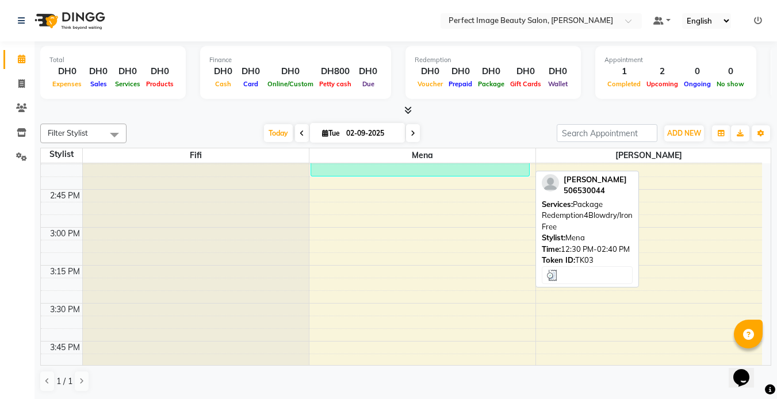
click at [353, 167] on div "Ebtisam Binrubaya, TK03, 12:30 PM-02:40 PM, Package Redemption4Blowdry/Iron Free" at bounding box center [420, 12] width 218 height 327
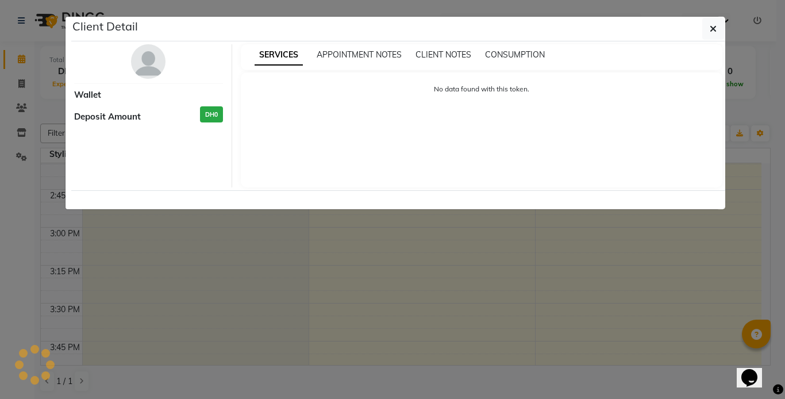
select select "3"
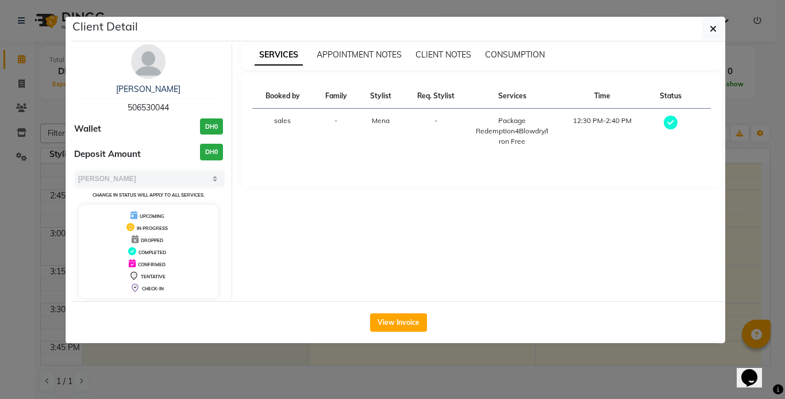
click at [154, 72] on img at bounding box center [148, 61] width 34 height 34
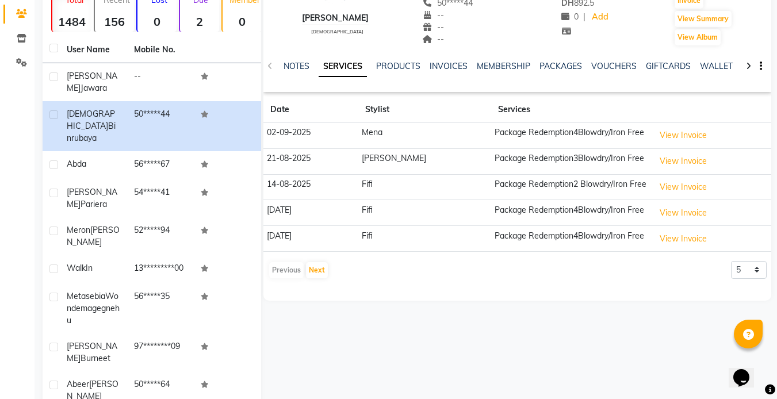
scroll to position [94, 0]
click at [500, 131] on td "Package Redemption4Blowdry/Iron Free" at bounding box center [571, 137] width 160 height 26
click at [516, 131] on td "Package Redemption4Blowdry/Iron Free" at bounding box center [571, 137] width 160 height 26
click at [288, 133] on td "02-09-2025" at bounding box center [310, 137] width 95 height 26
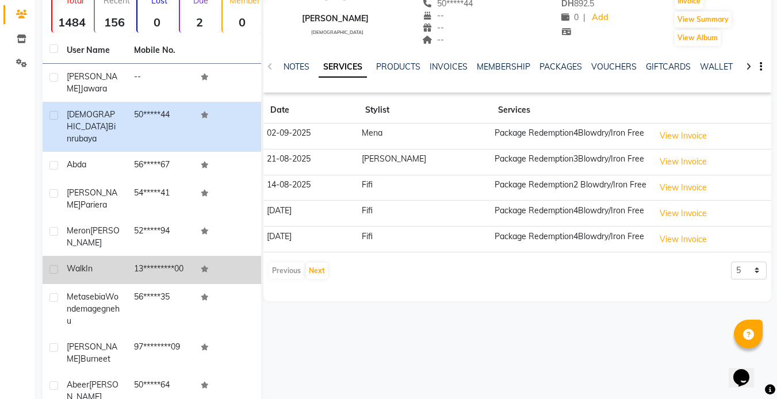
scroll to position [151, 0]
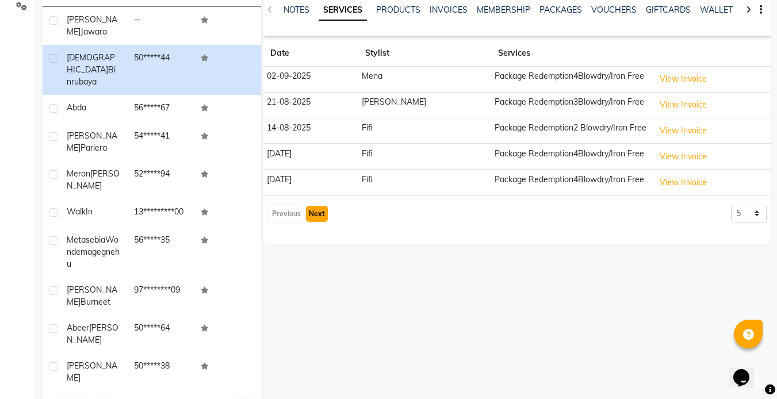
click at [316, 209] on button "Next" at bounding box center [317, 214] width 22 height 16
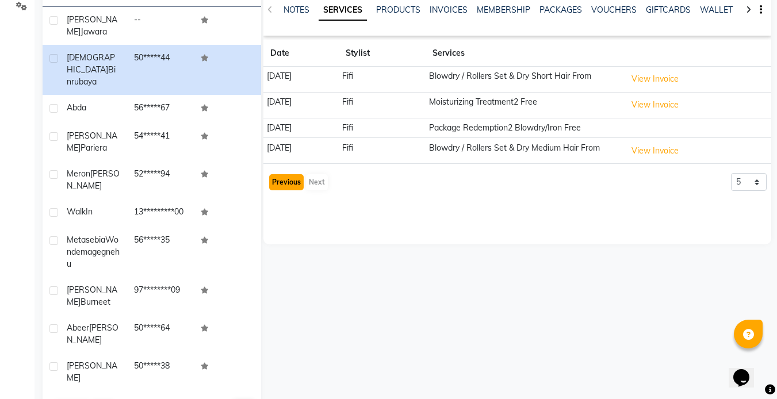
click at [288, 186] on button "Previous" at bounding box center [286, 182] width 34 height 16
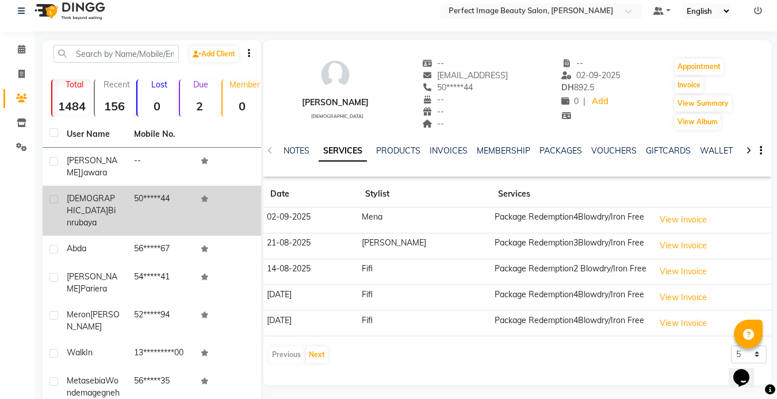
scroll to position [0, 0]
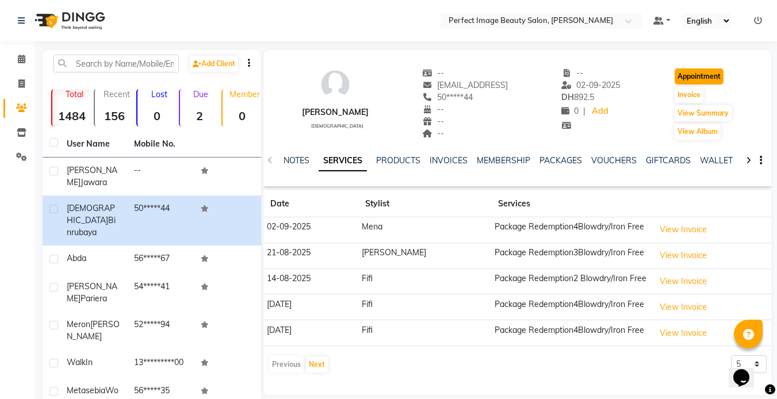
click at [700, 79] on button "Appointment" at bounding box center [698, 76] width 49 height 16
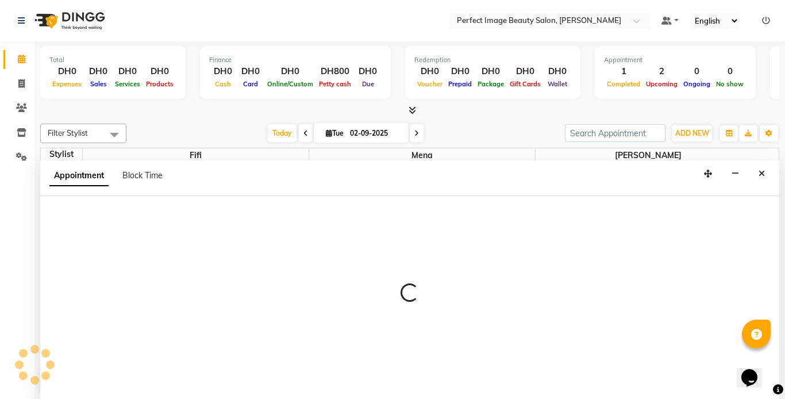
select select "tentative"
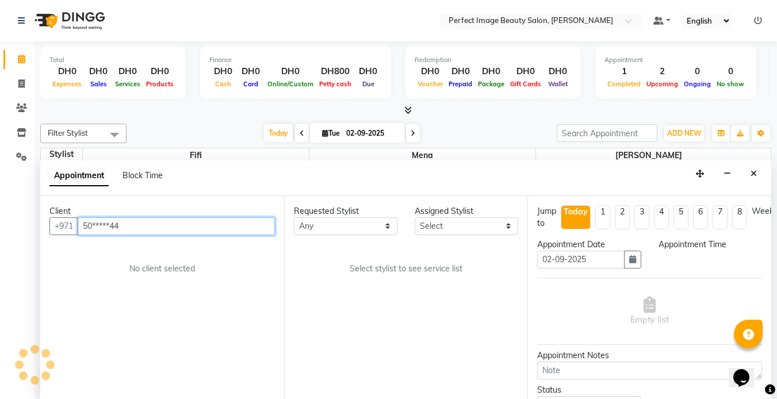
select select "600"
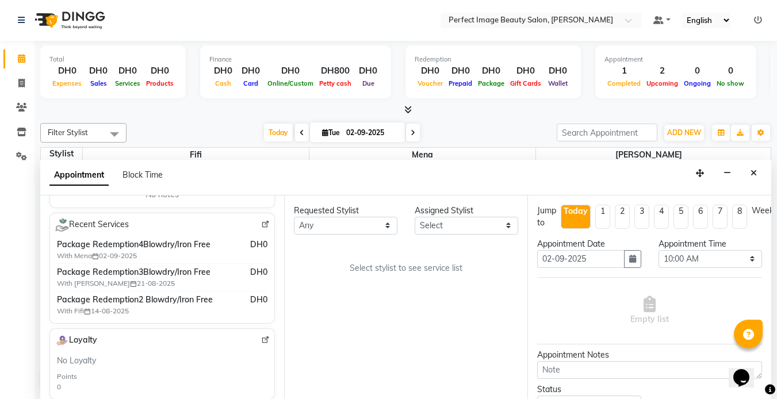
scroll to position [194, 0]
click at [137, 250] on span "Package Redemption4Blowdry/Iron Free" at bounding box center [136, 245] width 158 height 12
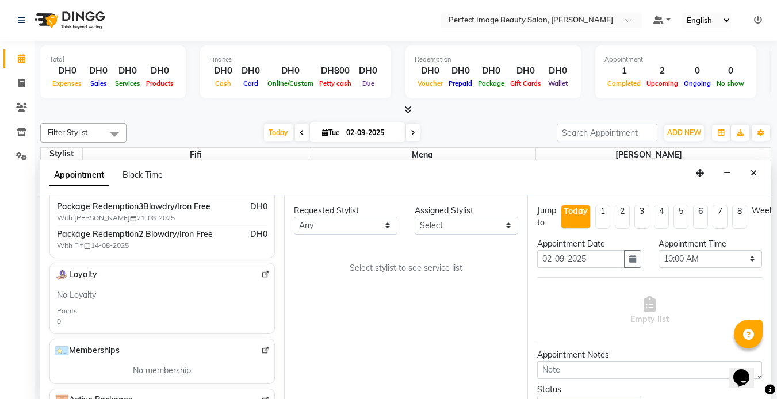
scroll to position [0, 0]
click at [18, 55] on icon at bounding box center [21, 59] width 7 height 9
click at [21, 59] on icon at bounding box center [21, 59] width 7 height 9
click at [21, 80] on icon at bounding box center [21, 83] width 6 height 9
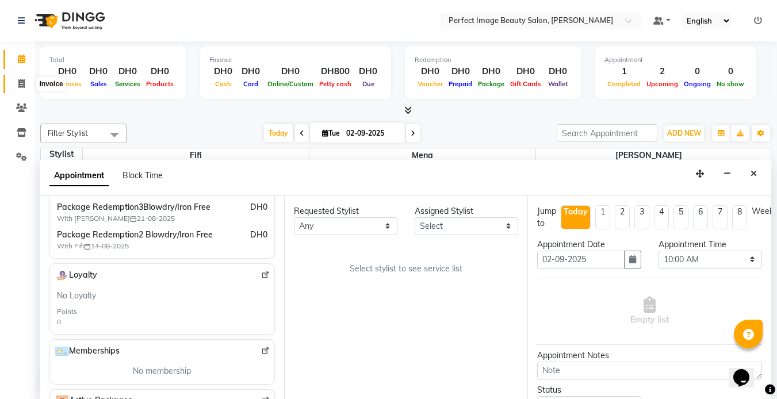
select select "service"
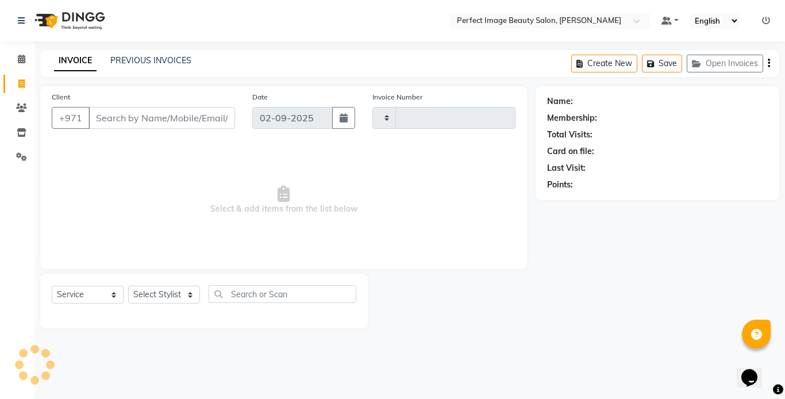
type input "0255"
select select "8564"
click at [20, 58] on icon at bounding box center [21, 59] width 7 height 9
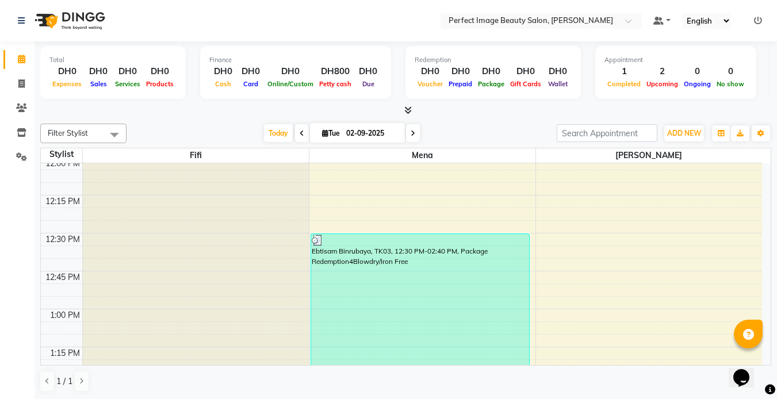
scroll to position [462, 0]
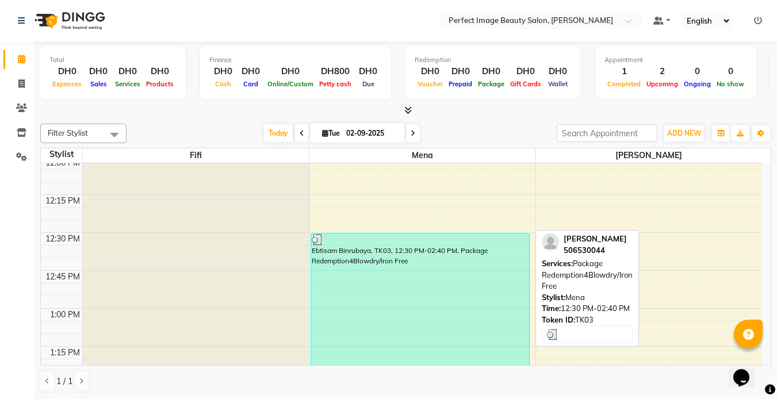
click at [338, 269] on div "Ebtisam Binrubaya, TK03, 12:30 PM-02:40 PM, Package Redemption4Blowdry/Iron Free" at bounding box center [420, 396] width 218 height 327
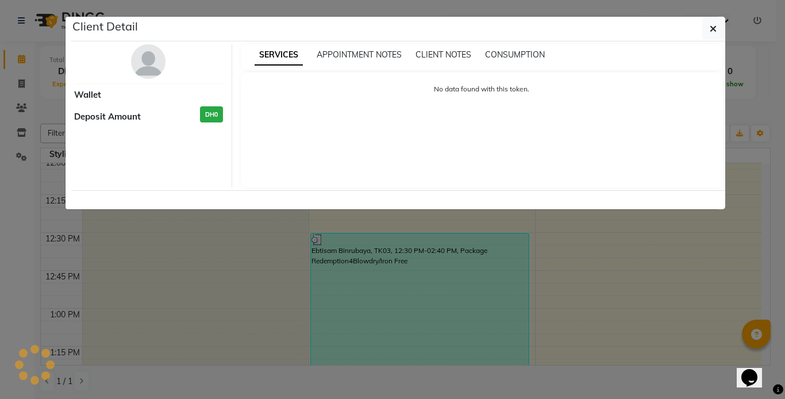
select select "3"
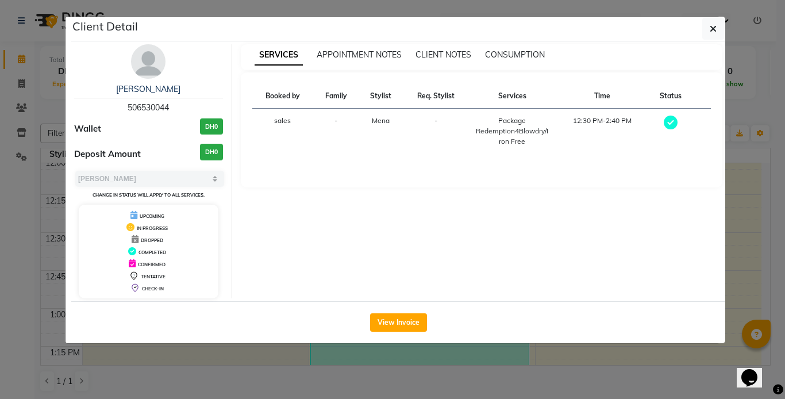
click at [139, 62] on img at bounding box center [148, 61] width 34 height 34
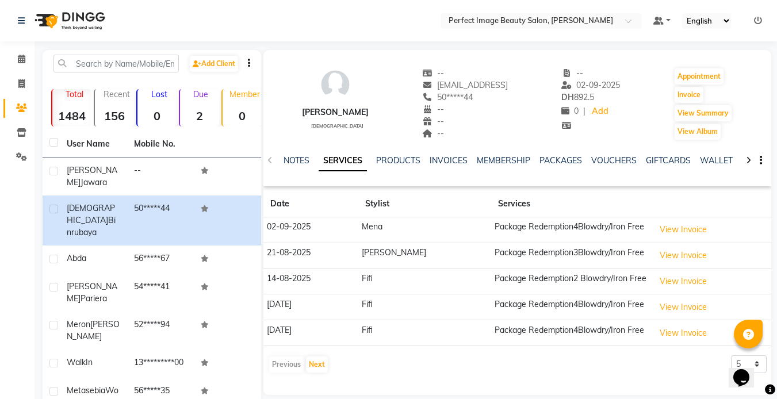
click at [283, 225] on td "02-09-2025" at bounding box center [310, 230] width 95 height 26
click at [760, 160] on icon "button" at bounding box center [761, 160] width 2 height 1
click at [754, 99] on div "[PERSON_NAME] [DEMOGRAPHIC_DATA] -- [EMAIL_ADDRESS] 50*****44 -- -- -- -- [DATE…" at bounding box center [517, 98] width 508 height 85
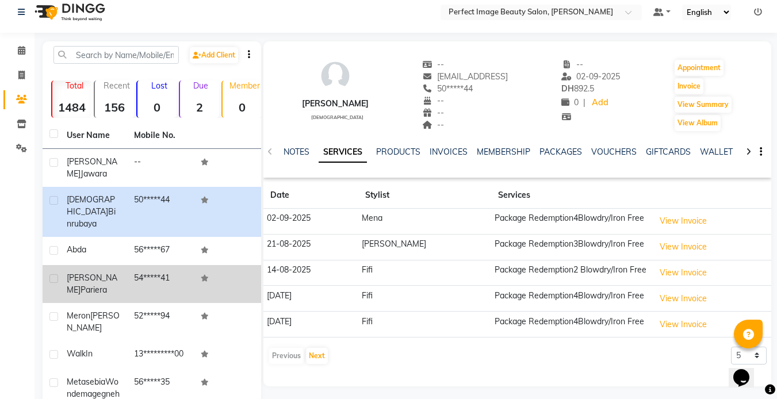
scroll to position [9, 0]
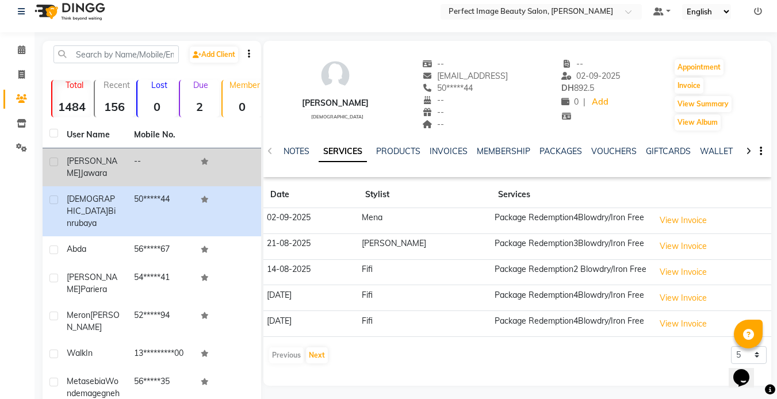
drag, startPoint x: 145, startPoint y: 263, endPoint x: 174, endPoint y: 177, distance: 91.5
click at [174, 177] on tbody "[PERSON_NAME] -- [PERSON_NAME] Binrubaya 50*****44 Abda 56*****67 [PERSON_NAME]…" at bounding box center [152, 340] width 218 height 384
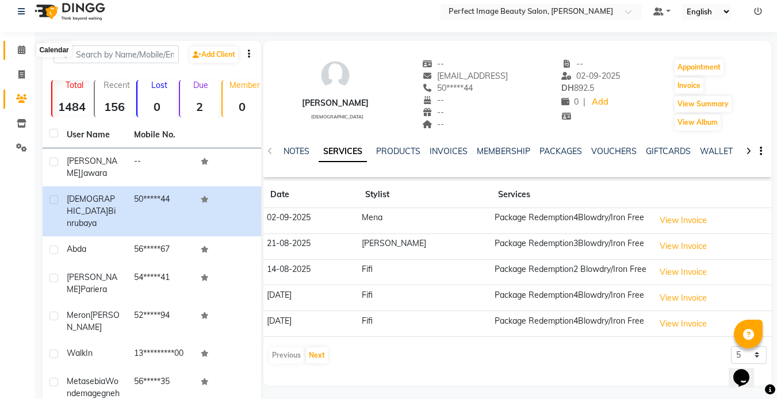
click at [21, 51] on icon at bounding box center [21, 49] width 7 height 9
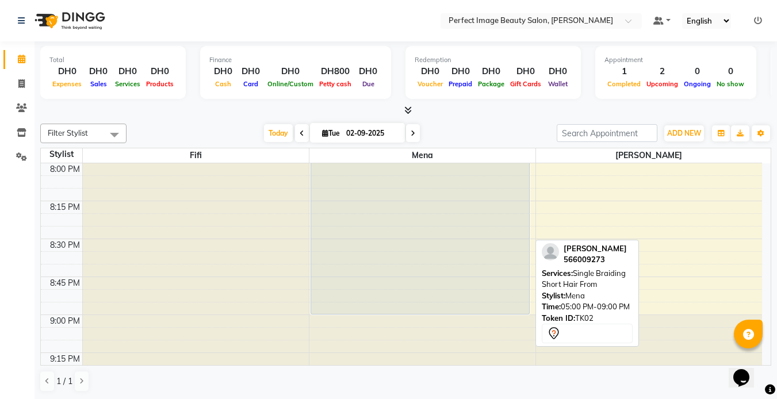
scroll to position [1771, 0]
